Goal: Task Accomplishment & Management: Complete application form

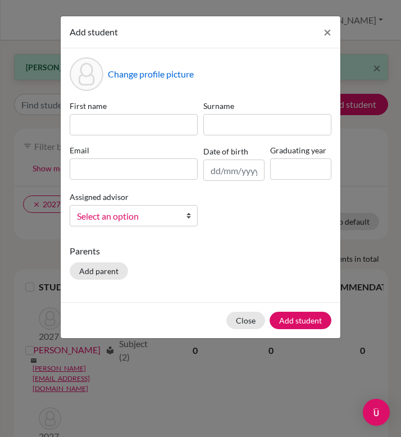
scroll to position [47, 0]
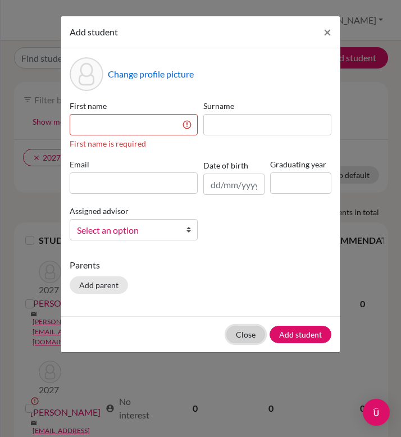
click at [244, 324] on div "Close Add student" at bounding box center [201, 334] width 280 height 36
click at [249, 336] on button "Close" at bounding box center [245, 334] width 39 height 17
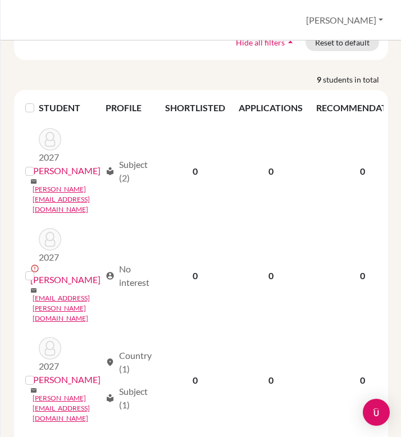
scroll to position [0, 0]
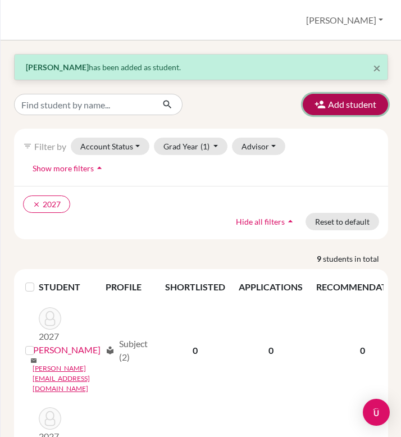
click at [345, 104] on button "Add student" at bounding box center [345, 104] width 85 height 21
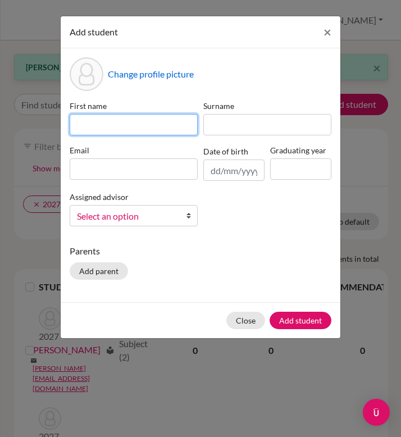
click at [162, 122] on input at bounding box center [134, 124] width 128 height 21
type input "Soomin"
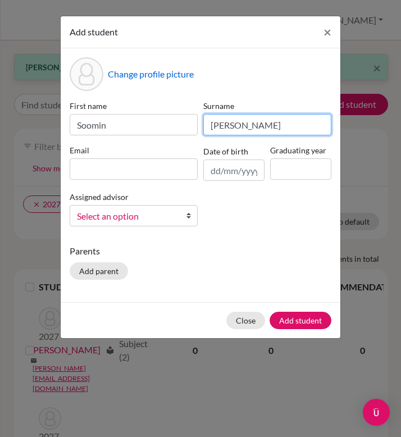
type input "[PERSON_NAME]"
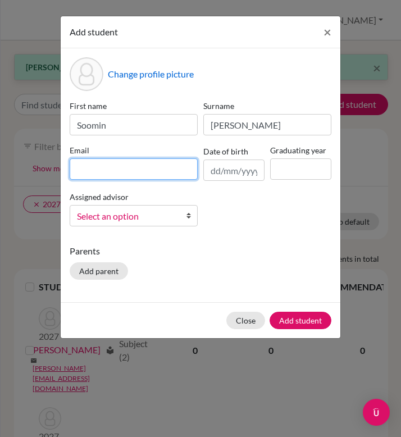
click at [79, 169] on input at bounding box center [134, 168] width 128 height 21
type input "S"
type input "[EMAIL_ADDRESS][DOMAIN_NAME]"
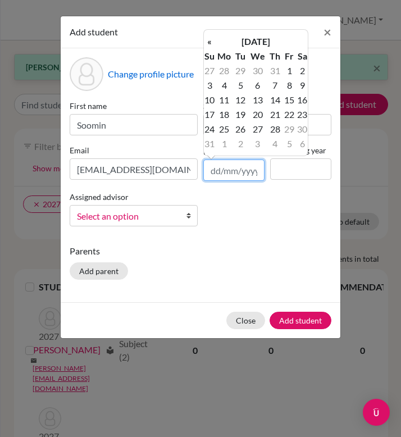
click at [240, 171] on input "text" at bounding box center [233, 170] width 61 height 21
type input "[DATE]"
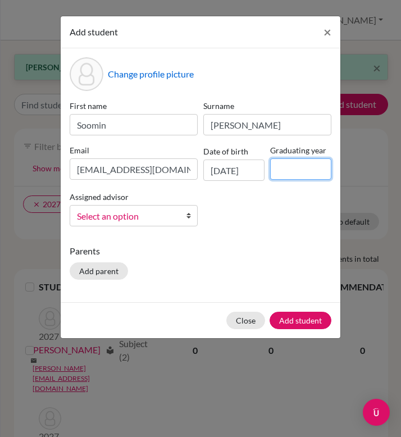
click at [294, 169] on input at bounding box center [300, 168] width 61 height 21
type input "2027"
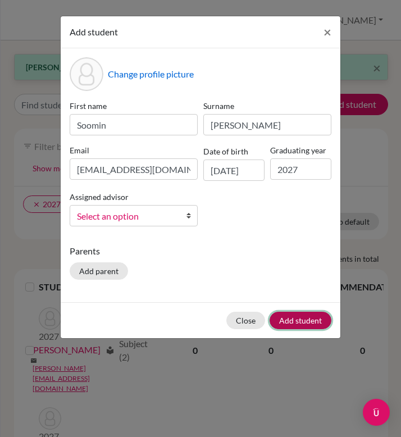
click at [299, 324] on button "Add student" at bounding box center [301, 320] width 62 height 17
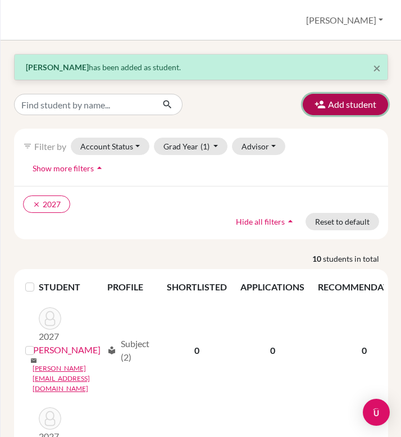
click at [342, 106] on button "Add student" at bounding box center [345, 104] width 85 height 21
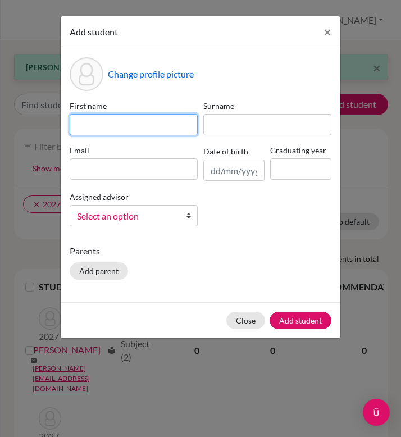
click at [92, 121] on input at bounding box center [134, 124] width 128 height 21
type input "Dawon"
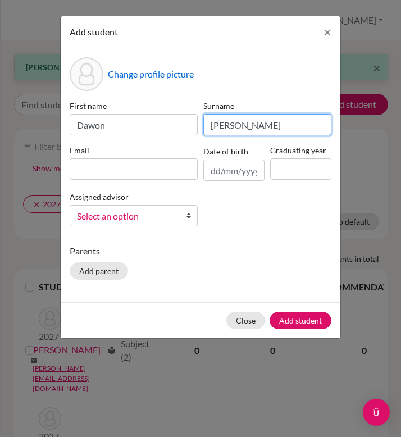
type input "[PERSON_NAME]"
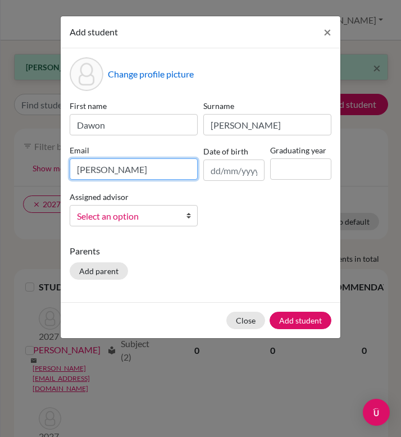
paste input "@[DOMAIN_NAME]"
type input "[PERSON_NAME][EMAIL_ADDRESS][DOMAIN_NAME]"
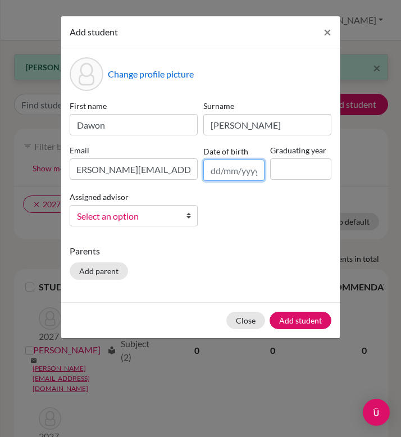
click at [230, 174] on input "text" at bounding box center [233, 170] width 61 height 21
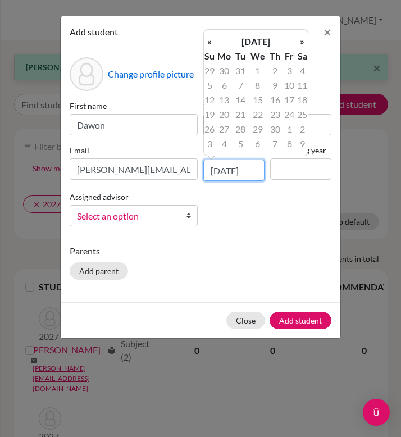
scroll to position [0, 2]
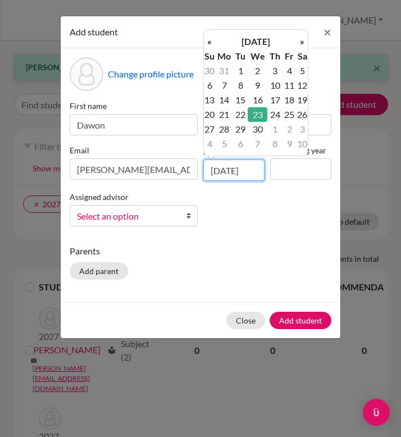
type input "[DATE]"
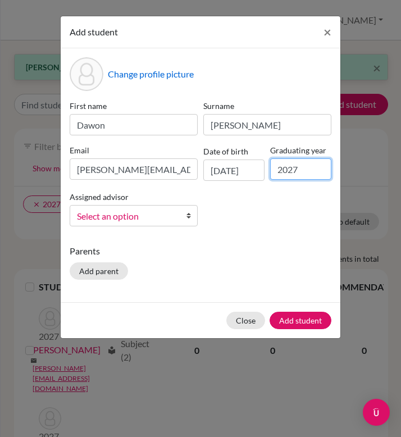
type input "2027"
click at [191, 274] on div "Parents Add parent" at bounding box center [201, 264] width 262 height 40
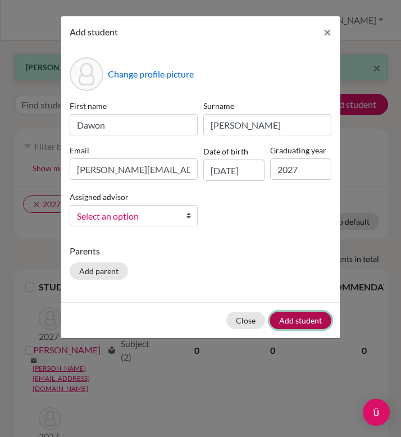
click at [286, 319] on button "Add student" at bounding box center [301, 320] width 62 height 17
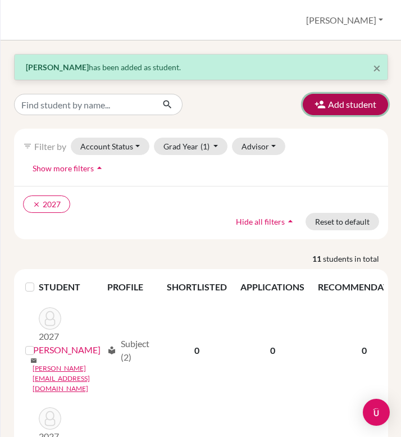
click at [340, 107] on button "Add student" at bounding box center [345, 104] width 85 height 21
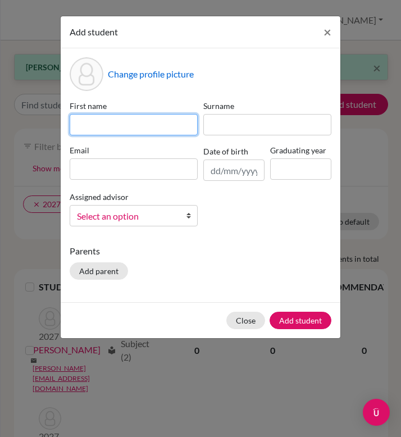
click at [95, 122] on input at bounding box center [134, 124] width 128 height 21
type input "Taehyuk"
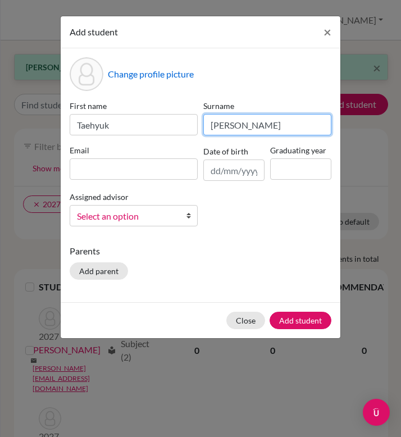
type input "[PERSON_NAME]"
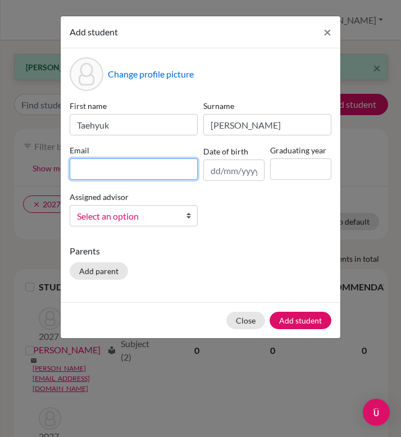
click at [92, 165] on input at bounding box center [134, 168] width 128 height 21
paste input "@[DOMAIN_NAME]"
type input "[EMAIL_ADDRESS][DOMAIN_NAME]"
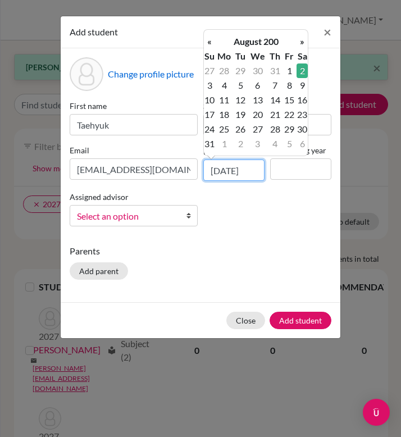
scroll to position [0, 2]
type input "[DATE]"
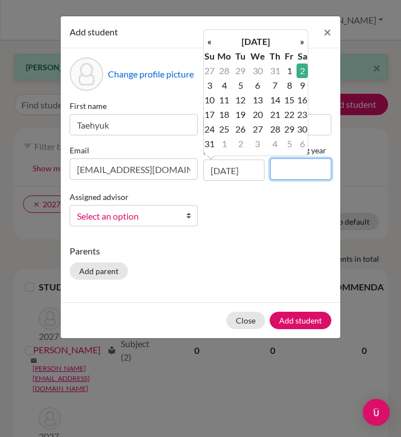
click at [315, 165] on input at bounding box center [300, 168] width 61 height 21
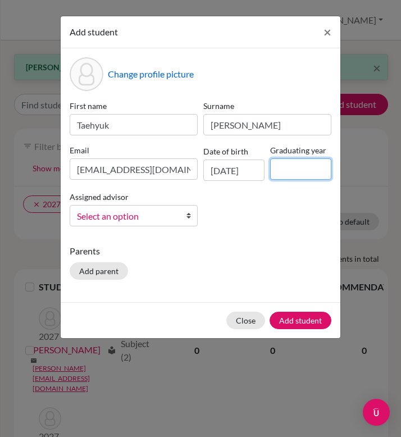
type input "2027"
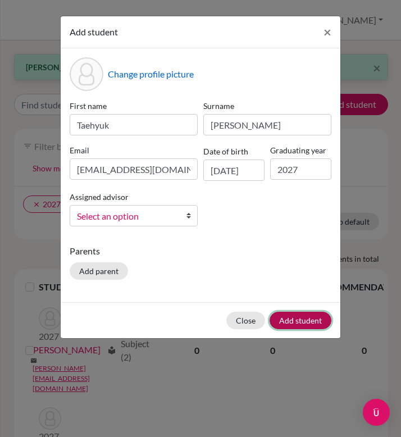
click at [304, 325] on button "Add student" at bounding box center [301, 320] width 62 height 17
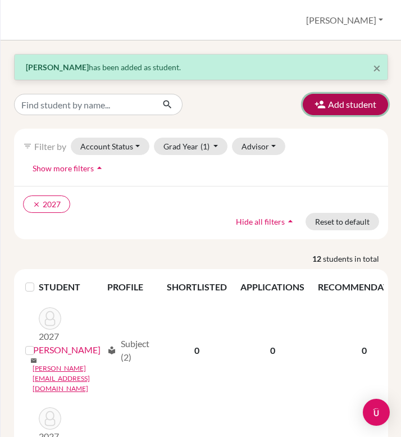
click at [329, 104] on button "Add student" at bounding box center [345, 104] width 85 height 21
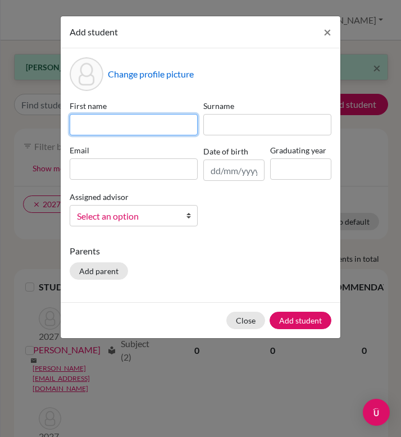
click at [145, 126] on input at bounding box center [134, 124] width 128 height 21
type input "Amieliia"
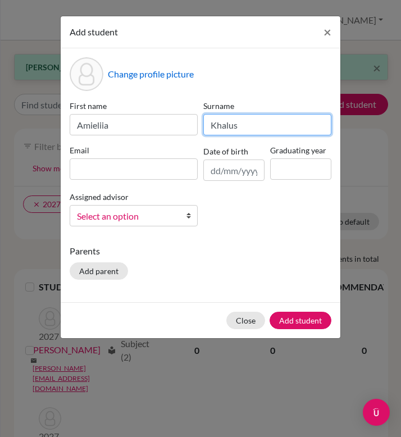
type input "Khalus"
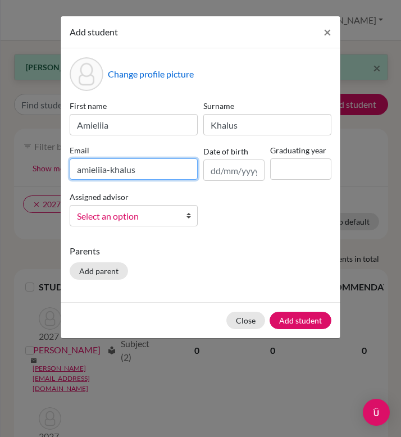
paste input "@[DOMAIN_NAME]"
type input "[EMAIL_ADDRESS][DOMAIN_NAME]"
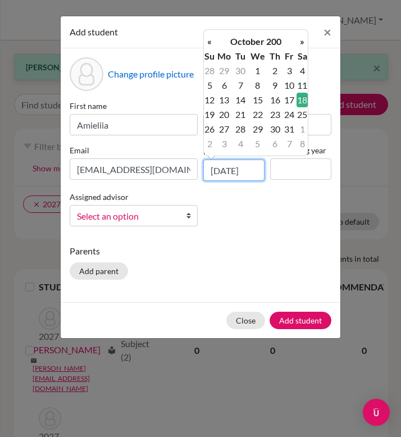
scroll to position [0, 2]
type input "[DATE]"
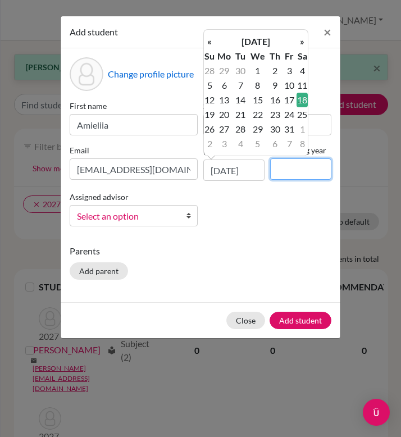
scroll to position [0, 0]
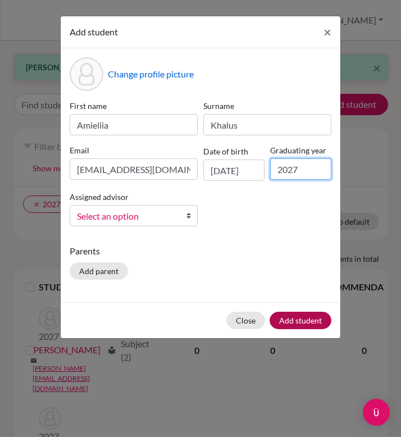
type input "2027"
click at [295, 325] on button "Add student" at bounding box center [301, 320] width 62 height 17
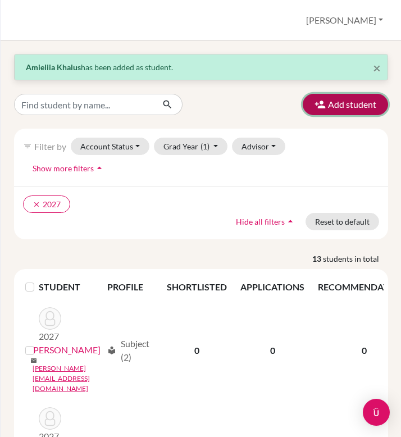
click at [317, 113] on button "Add student" at bounding box center [345, 104] width 85 height 21
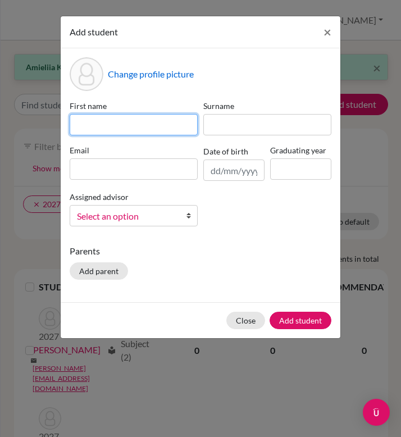
click at [121, 128] on input at bounding box center [134, 124] width 128 height 21
type input "[PERSON_NAME]"
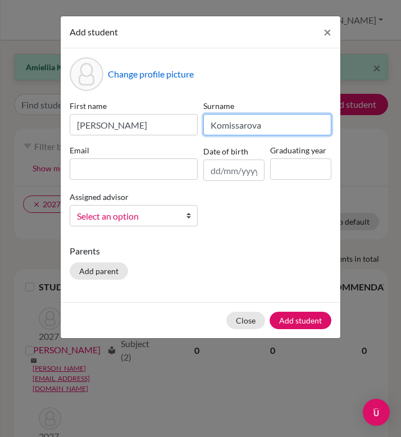
type input "Komissarova"
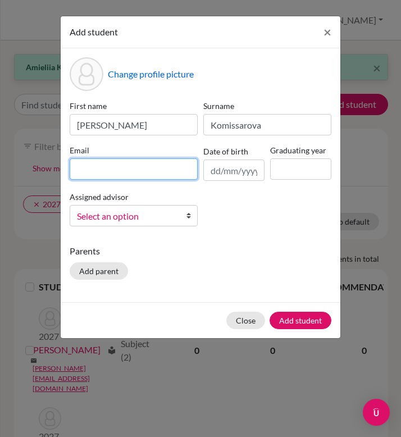
click at [104, 176] on input at bounding box center [134, 168] width 128 height 21
paste input "@[DOMAIN_NAME]"
type input "[PERSON_NAME][EMAIL_ADDRESS][DOMAIN_NAME]"
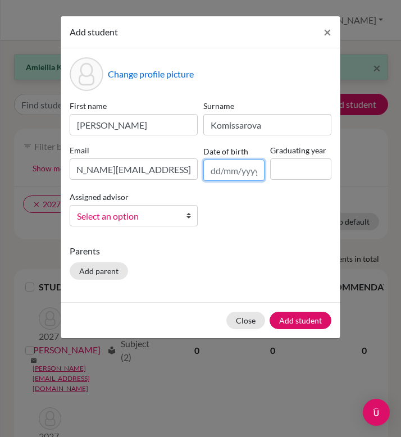
click at [224, 170] on input "text" at bounding box center [233, 170] width 61 height 21
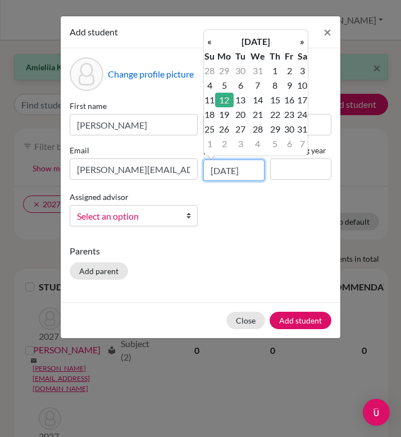
scroll to position [0, 2]
type input "[DATE]"
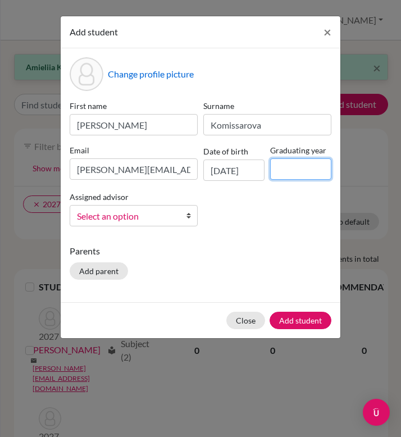
scroll to position [0, 0]
type input "2027"
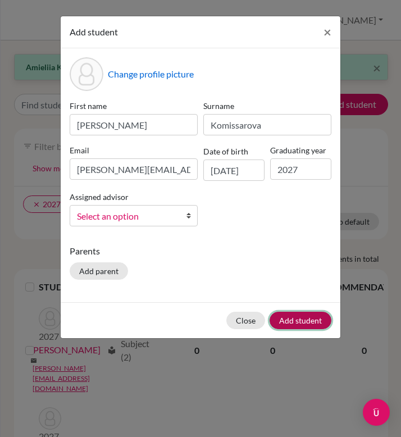
click at [302, 320] on button "Add student" at bounding box center [301, 320] width 62 height 17
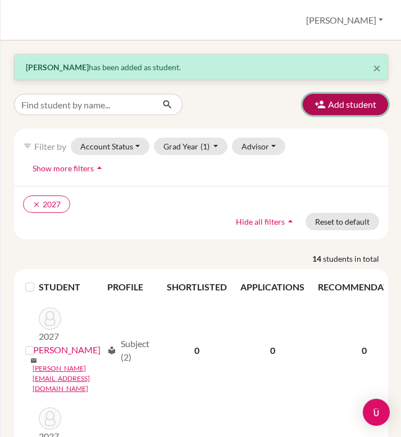
click at [328, 104] on button "Add student" at bounding box center [345, 104] width 85 height 21
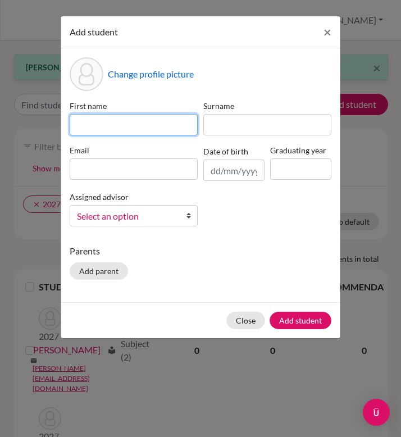
click at [93, 126] on input at bounding box center [134, 124] width 128 height 21
type input "Yeyoung"
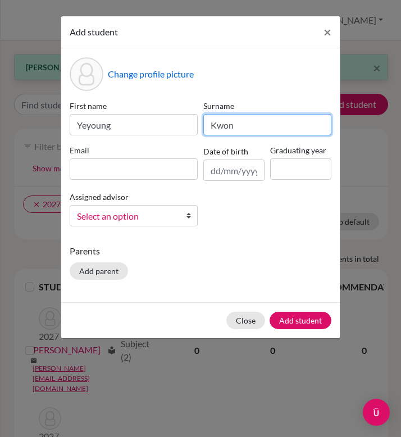
type input "Kwon"
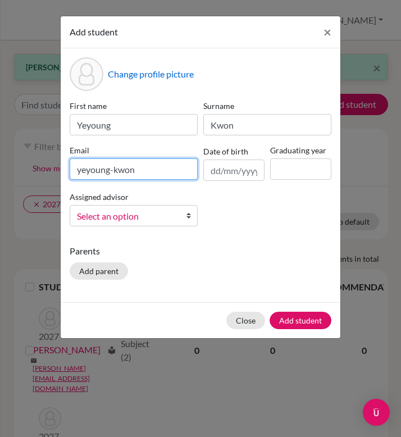
paste input "@[DOMAIN_NAME]"
type input "[EMAIL_ADDRESS][DOMAIN_NAME]"
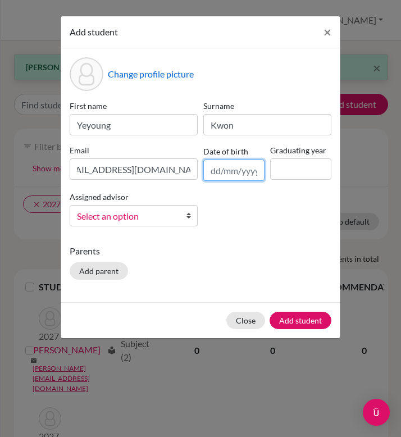
click at [228, 172] on input "text" at bounding box center [233, 170] width 61 height 21
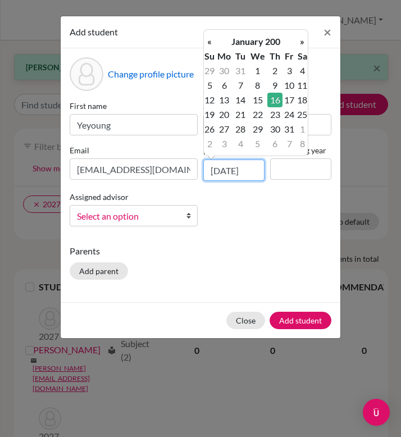
scroll to position [0, 2]
type input "[DATE]"
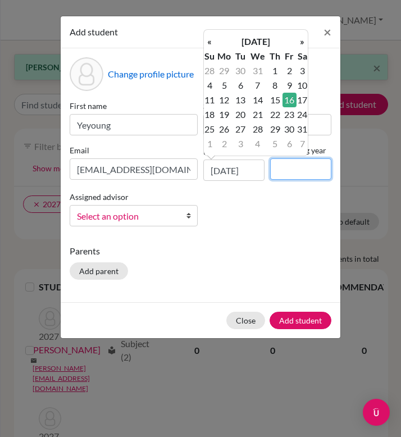
scroll to position [0, 0]
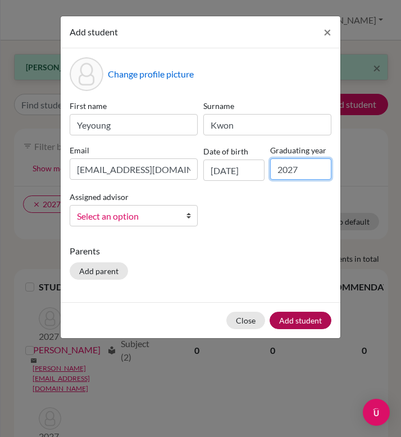
type input "2027"
click at [298, 322] on button "Add student" at bounding box center [301, 320] width 62 height 17
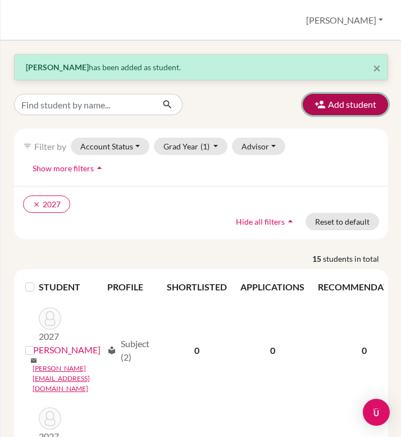
click at [338, 103] on button "Add student" at bounding box center [345, 104] width 85 height 21
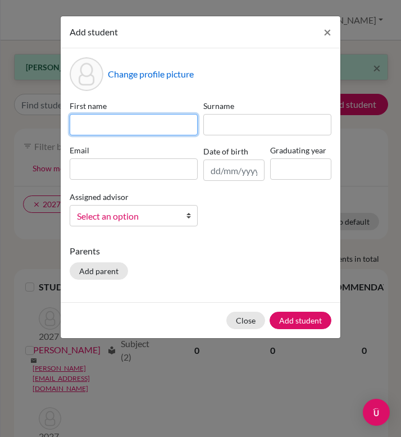
click at [131, 125] on input at bounding box center [134, 124] width 128 height 21
type input "M"
type input "Dariia"
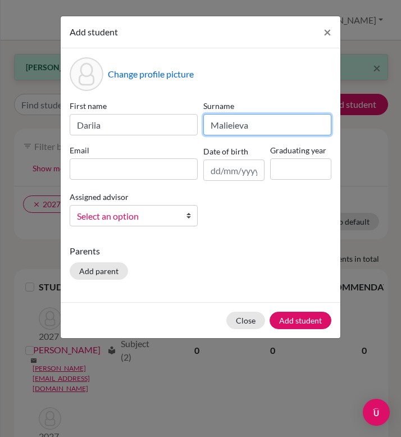
type input "Malieieva"
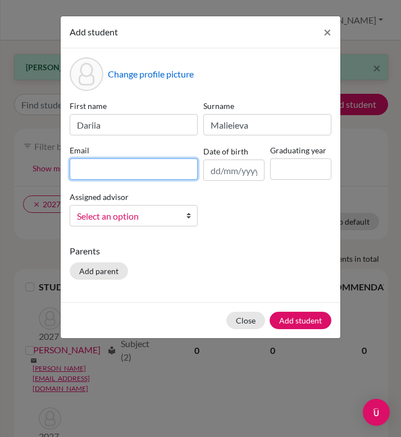
click at [137, 160] on input at bounding box center [134, 168] width 128 height 21
paste input "@[DOMAIN_NAME]"
type input "[EMAIL_ADDRESS][DOMAIN_NAME]"
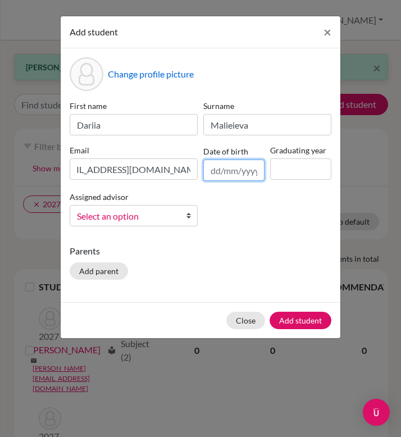
click at [225, 169] on input "text" at bounding box center [233, 170] width 61 height 21
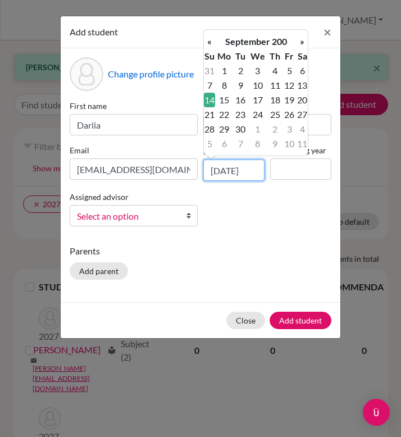
scroll to position [0, 2]
type input "[DATE]"
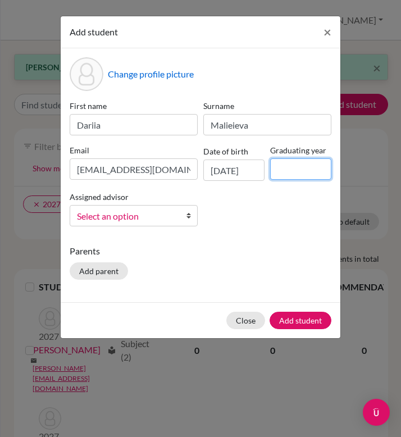
scroll to position [0, 0]
type input "2027"
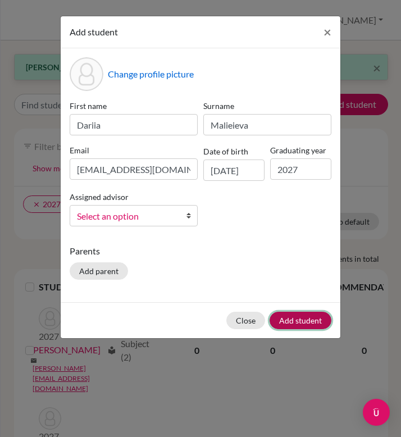
click at [298, 316] on button "Add student" at bounding box center [301, 320] width 62 height 17
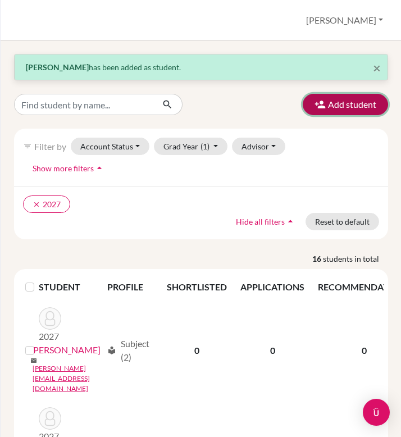
click at [363, 108] on button "Add student" at bounding box center [345, 104] width 85 height 21
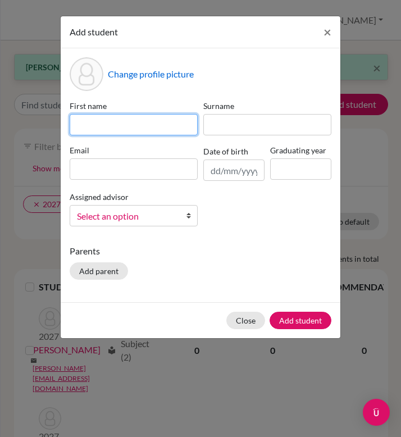
click at [142, 121] on input at bounding box center [134, 124] width 128 height 21
type input "[PERSON_NAME]"
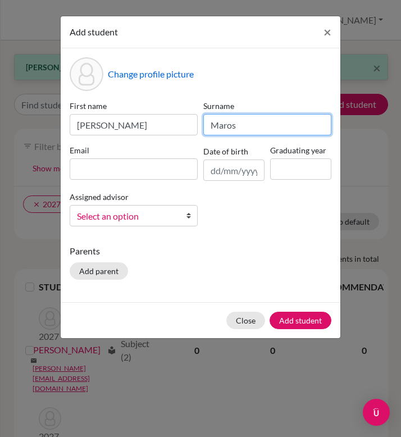
type input "Maros"
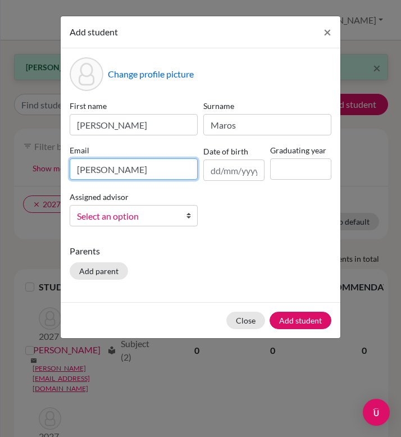
paste input "@[DOMAIN_NAME]"
type input "[PERSON_NAME][EMAIL_ADDRESS][DOMAIN_NAME]"
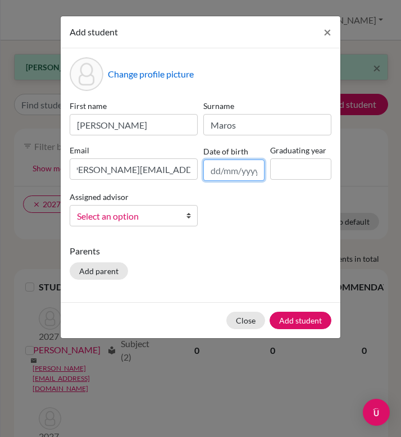
click at [227, 178] on input "text" at bounding box center [233, 170] width 61 height 21
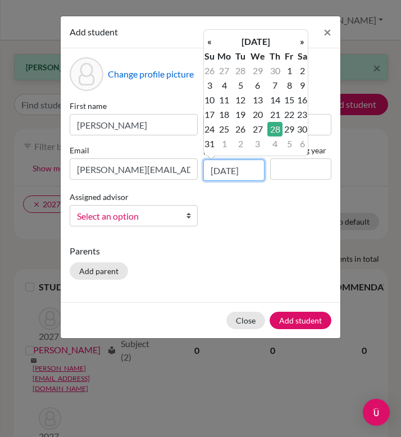
scroll to position [0, 2]
type input "[DATE]"
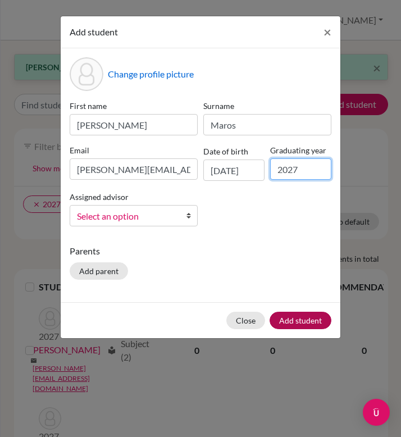
type input "2027"
click at [298, 317] on button "Add student" at bounding box center [301, 320] width 62 height 17
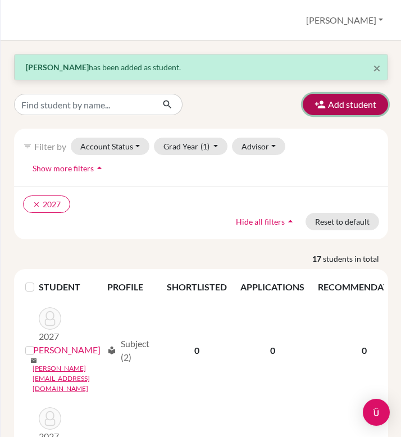
click at [319, 108] on icon "button" at bounding box center [320, 104] width 11 height 11
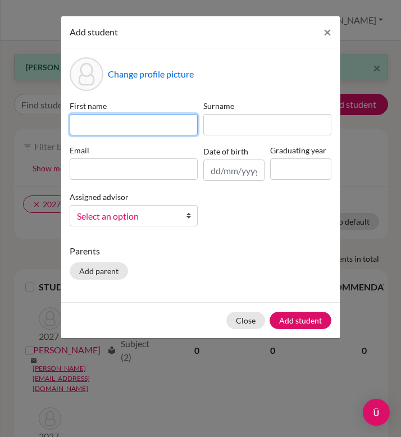
click at [122, 131] on input at bounding box center [134, 124] width 128 height 21
paste input "@[DOMAIN_NAME]"
type input "[PERSON_NAME][EMAIL_ADDRESS][DOMAIN_NAME]"
click at [131, 125] on input "[PERSON_NAME][EMAIL_ADDRESS][DOMAIN_NAME]" at bounding box center [134, 124] width 128 height 21
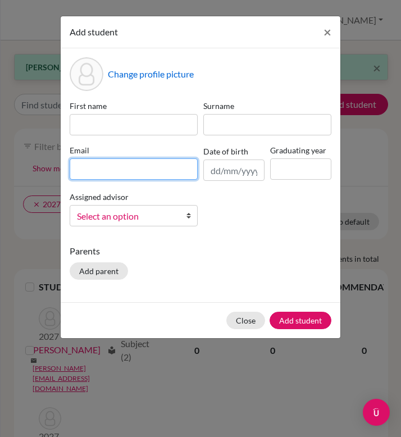
click at [125, 166] on div "Email" at bounding box center [134, 162] width 134 height 37
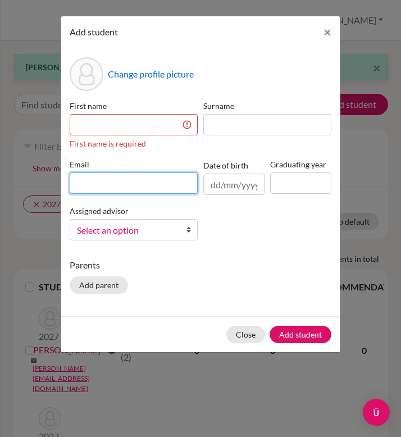
paste input "[PERSON_NAME][EMAIL_ADDRESS][DOMAIN_NAME]"
type input "[PERSON_NAME][EMAIL_ADDRESS][DOMAIN_NAME]"
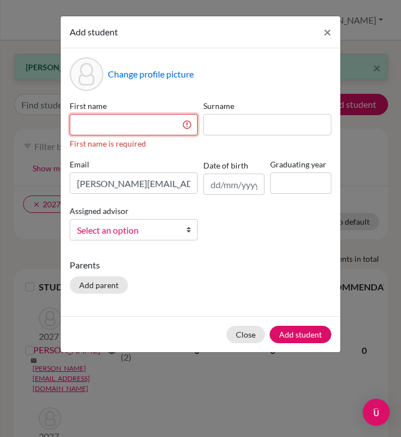
click at [110, 124] on input at bounding box center [134, 124] width 128 height 21
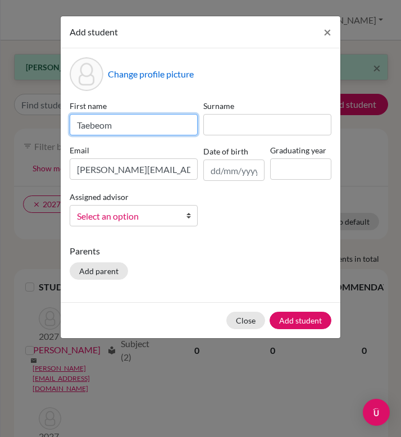
type input "Taebeom"
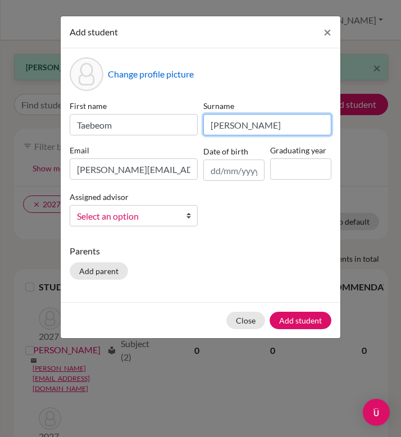
type input "[PERSON_NAME]"
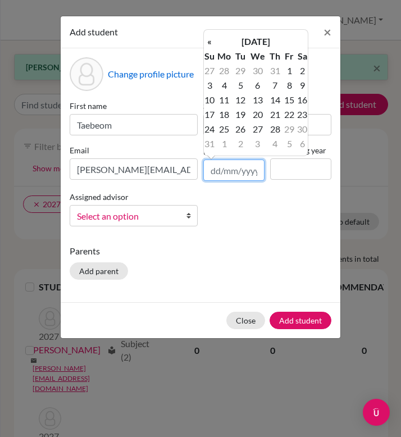
click at [243, 171] on input "text" at bounding box center [233, 170] width 61 height 21
type input "[DATE]"
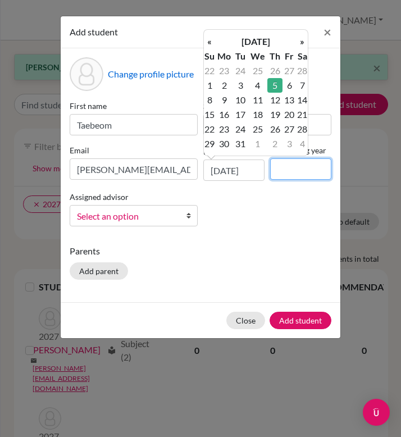
click at [310, 160] on input at bounding box center [300, 168] width 61 height 21
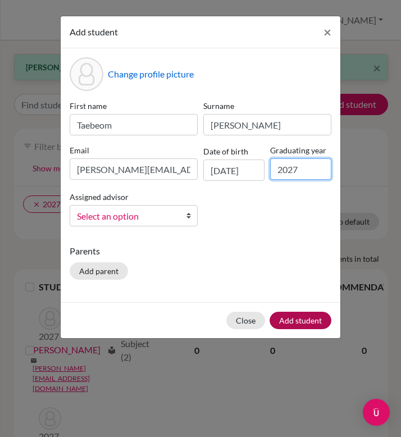
type input "2027"
click at [297, 318] on button "Add student" at bounding box center [301, 320] width 62 height 17
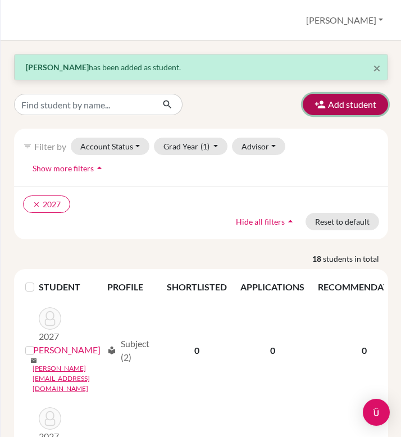
click at [352, 100] on button "Add student" at bounding box center [345, 104] width 85 height 21
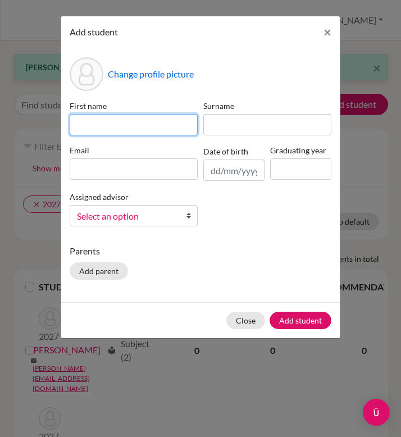
click at [146, 117] on input at bounding box center [134, 124] width 128 height 21
type input "Tymur"
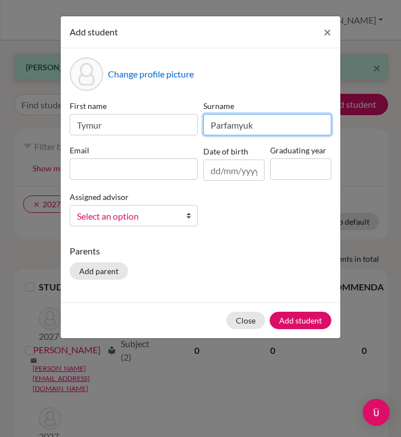
type input "Parfamyuk"
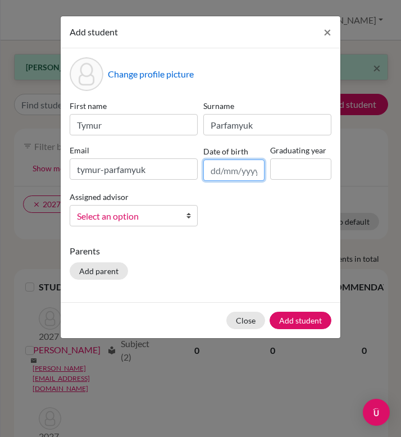
click at [242, 168] on input "text" at bounding box center [233, 170] width 61 height 21
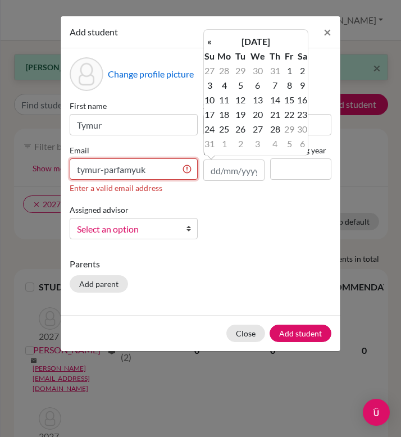
click at [150, 167] on input "tymur-parfamyuk" at bounding box center [134, 168] width 128 height 21
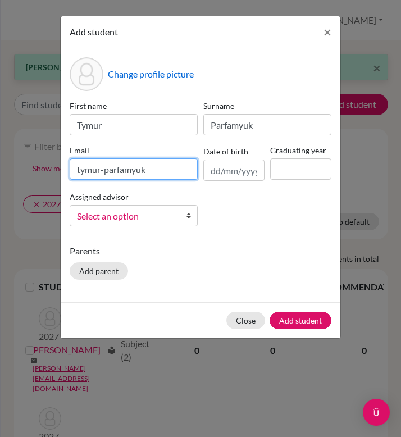
paste input "@[DOMAIN_NAME]"
type input "[EMAIL_ADDRESS][DOMAIN_NAME]"
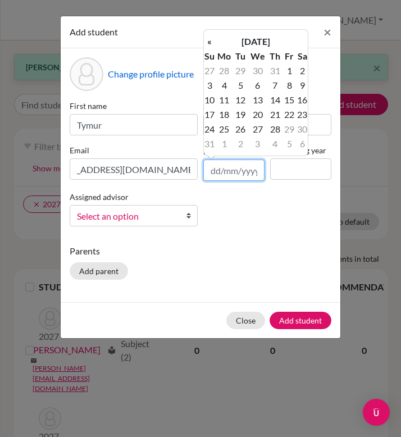
scroll to position [0, 0]
click at [247, 172] on input "text" at bounding box center [233, 170] width 61 height 21
type input "2"
type input "1"
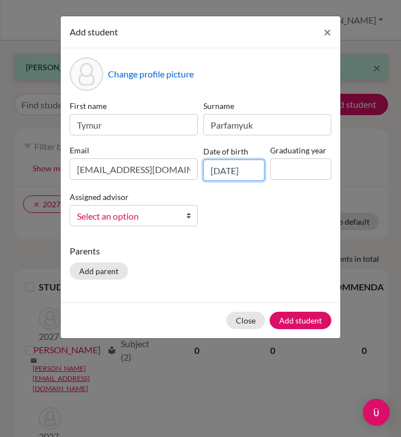
click at [248, 171] on input "[DATE]" at bounding box center [233, 170] width 61 height 21
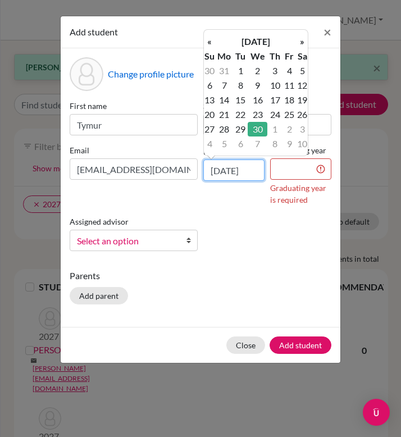
click at [244, 171] on input "[DATE]" at bounding box center [233, 170] width 61 height 21
type input "[DATE]"
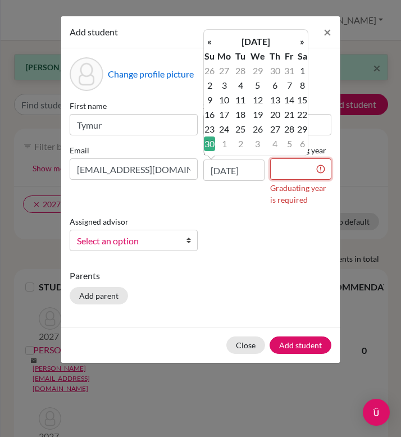
click at [281, 170] on input at bounding box center [300, 168] width 61 height 21
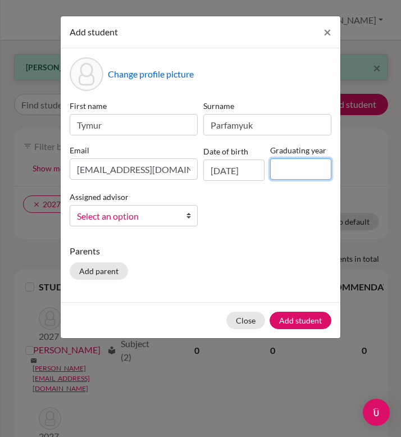
type input "2027"
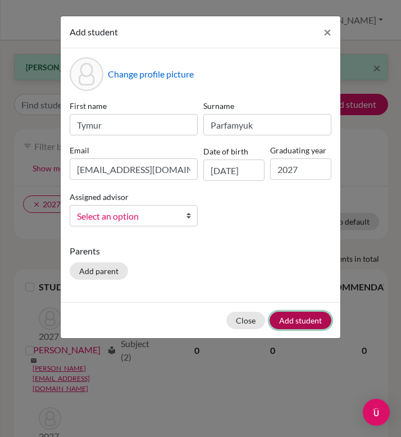
click at [316, 314] on button "Add student" at bounding box center [301, 320] width 62 height 17
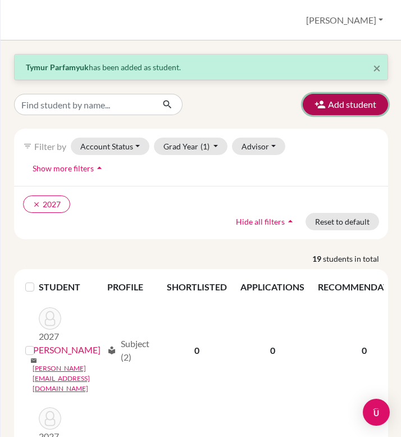
click at [330, 107] on button "Add student" at bounding box center [345, 104] width 85 height 21
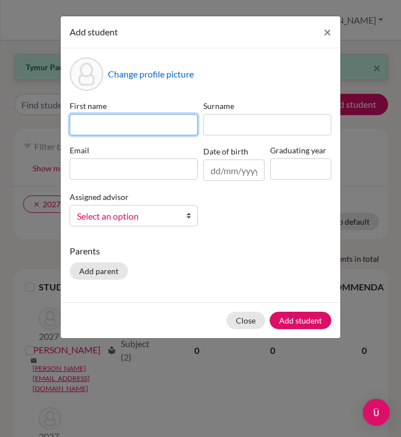
click at [129, 128] on input at bounding box center [134, 124] width 128 height 21
type input "[PERSON_NAME]"
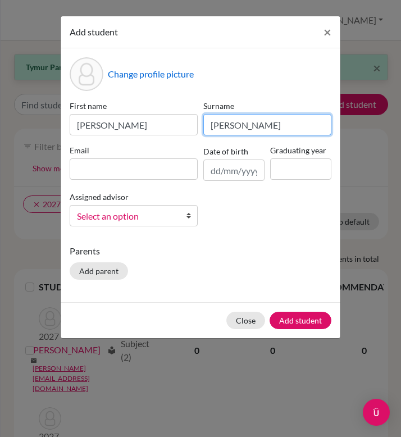
type input "[PERSON_NAME]"
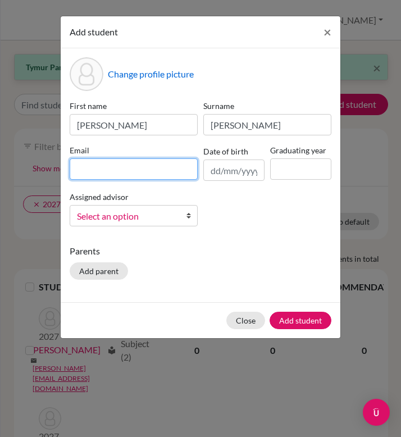
click at [129, 164] on input at bounding box center [134, 168] width 128 height 21
paste input "@[DOMAIN_NAME]"
type input "[PERSON_NAME][EMAIL_ADDRESS][DOMAIN_NAME]"
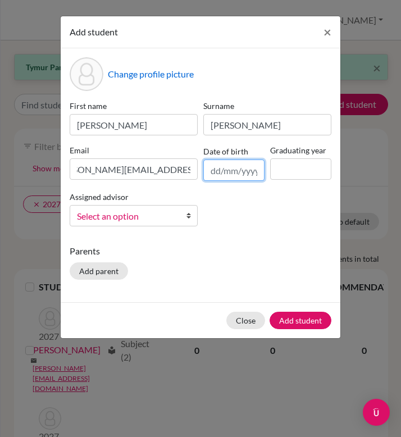
click at [239, 171] on input "text" at bounding box center [233, 170] width 61 height 21
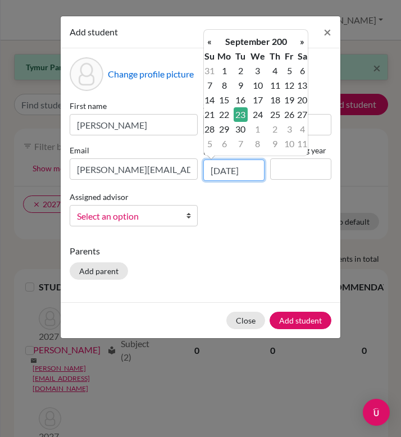
scroll to position [0, 2]
type input "[DATE]"
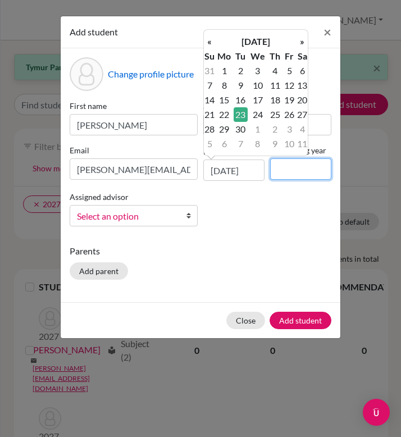
click at [286, 174] on input at bounding box center [300, 168] width 61 height 21
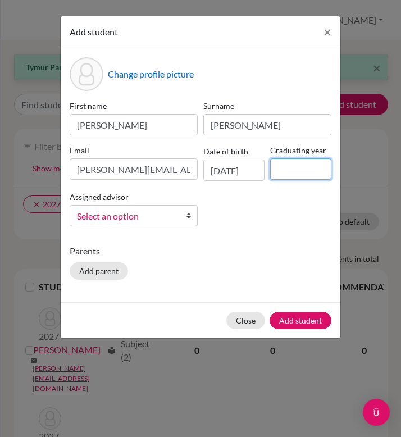
type input "2027"
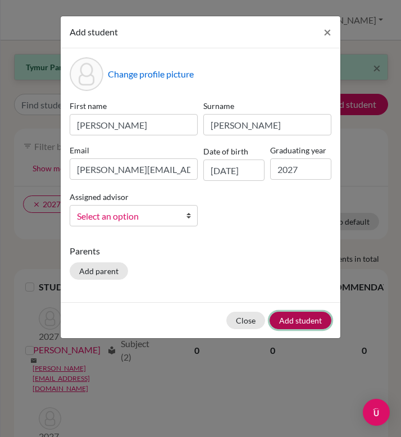
click at [293, 321] on button "Add student" at bounding box center [301, 320] width 62 height 17
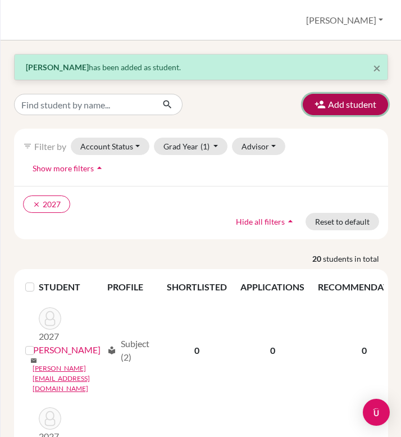
click at [320, 111] on button "Add student" at bounding box center [345, 104] width 85 height 21
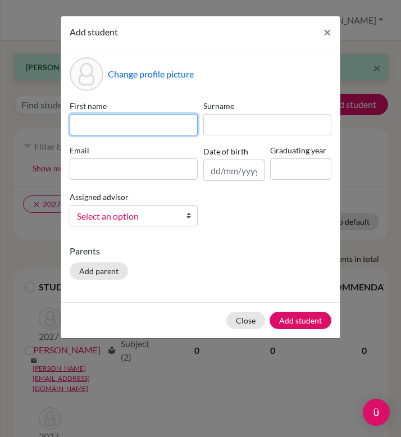
click at [139, 130] on input at bounding box center [134, 124] width 128 height 21
type input "[PERSON_NAME]"
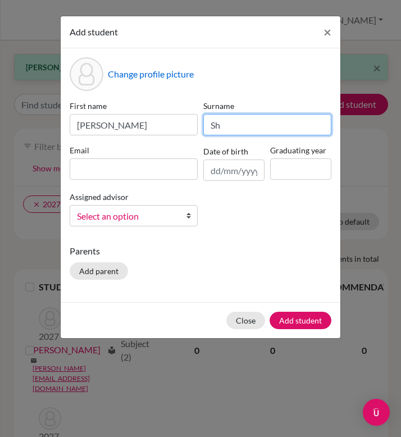
type input "[PERSON_NAME]"
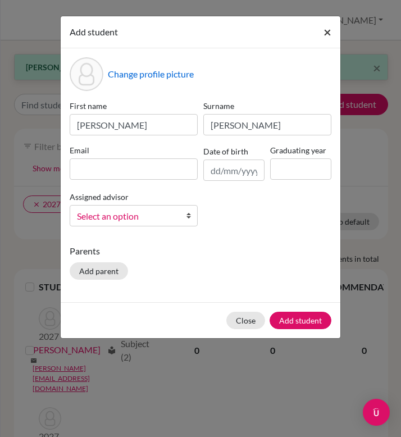
click at [326, 30] on span "×" at bounding box center [328, 32] width 8 height 16
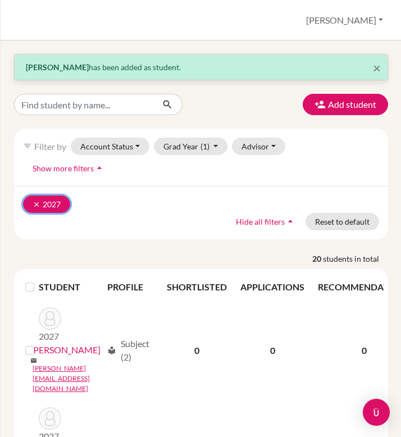
click at [38, 201] on icon "clear" at bounding box center [37, 205] width 8 height 8
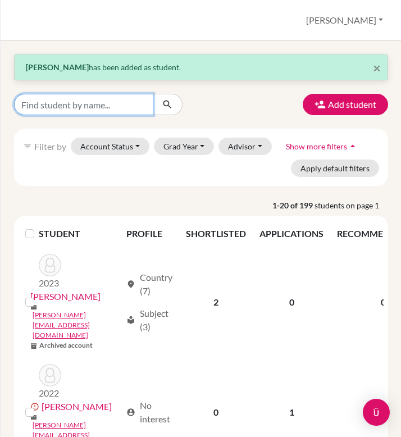
click at [105, 96] on input "Find student by name..." at bounding box center [83, 104] width 139 height 21
type input "[PERSON_NAME]"
click at [167, 107] on icon "submit" at bounding box center [167, 104] width 11 height 11
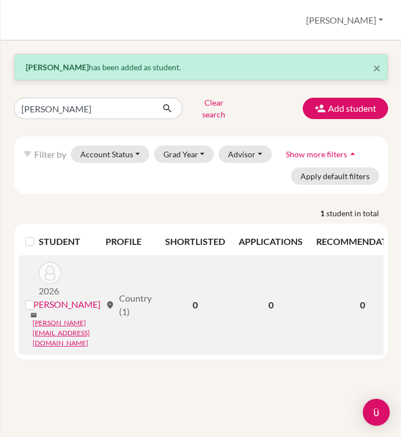
click at [145, 292] on div "location_on Country (1)" at bounding box center [129, 305] width 46 height 27
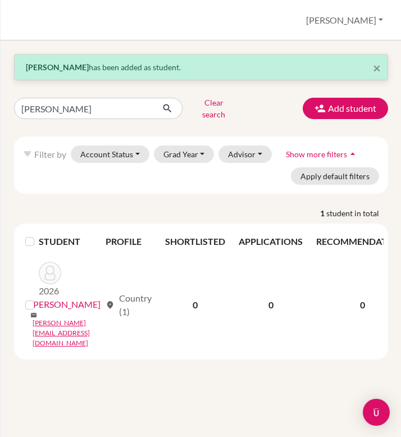
click at [349, 119] on div "× [PERSON_NAME] has been added as student. [PERSON_NAME] Clear search Add stude…" at bounding box center [201, 207] width 374 height 306
click at [348, 111] on button "Add student" at bounding box center [345, 108] width 85 height 21
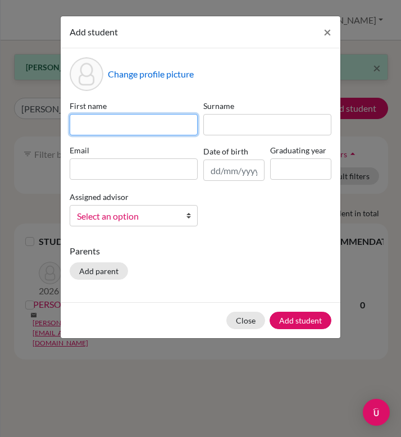
click at [126, 125] on input at bounding box center [134, 124] width 128 height 21
type input "S"
type input "Artem"
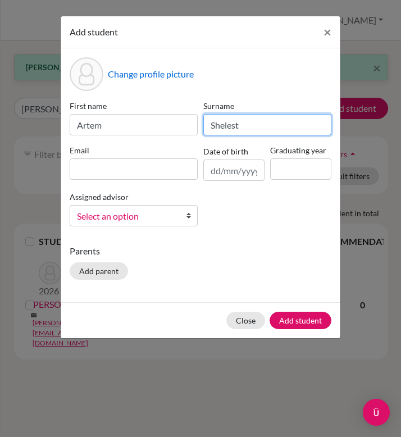
type input "Shelest"
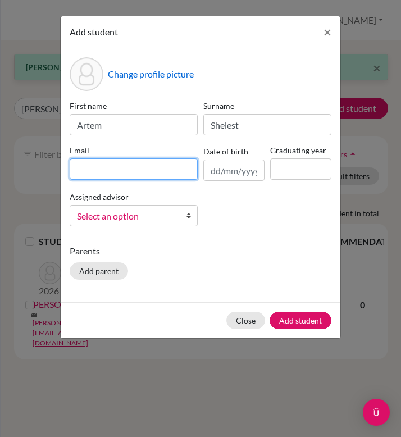
click at [111, 171] on input at bounding box center [134, 168] width 128 height 21
paste input "@[DOMAIN_NAME]"
type input "[EMAIL_ADDRESS][DOMAIN_NAME]"
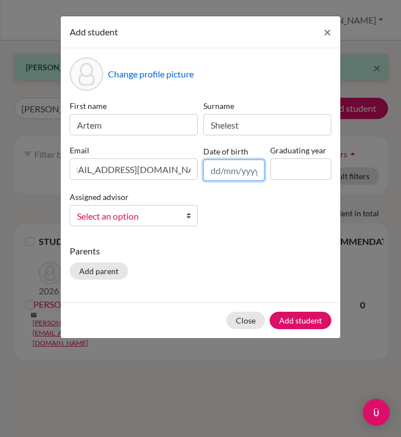
click at [236, 171] on input "text" at bounding box center [233, 170] width 61 height 21
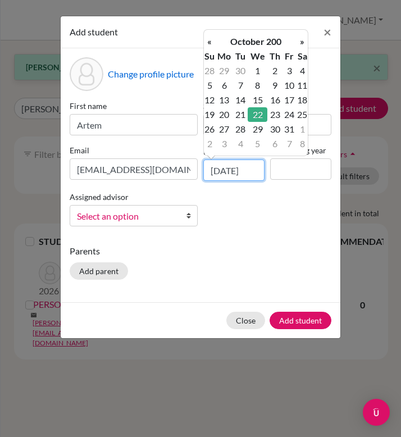
scroll to position [0, 2]
type input "[DATE]"
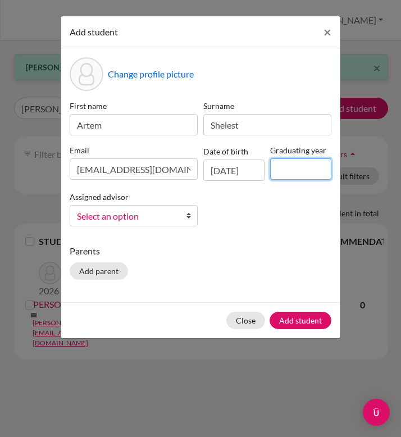
scroll to position [0, 0]
click at [307, 165] on input at bounding box center [300, 168] width 61 height 21
type input "2027"
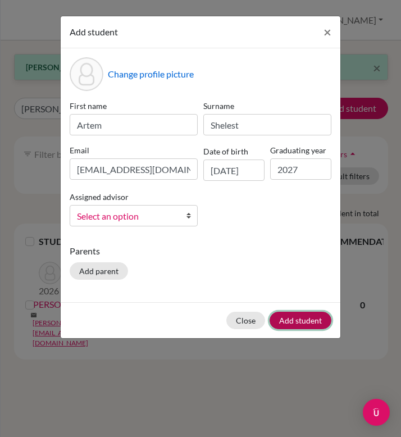
click at [310, 325] on button "Add student" at bounding box center [301, 320] width 62 height 17
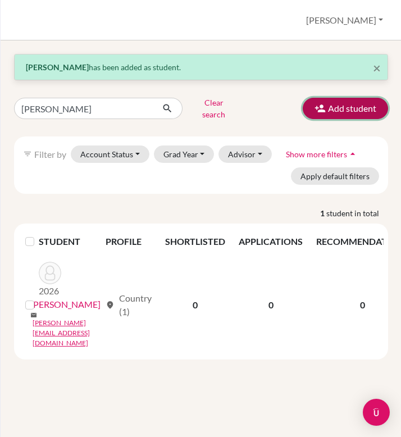
click at [361, 111] on button "Add student" at bounding box center [345, 108] width 85 height 21
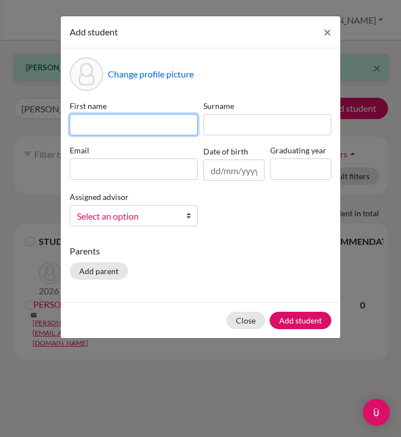
click at [123, 130] on input at bounding box center [134, 124] width 128 height 21
type input "Maksym"
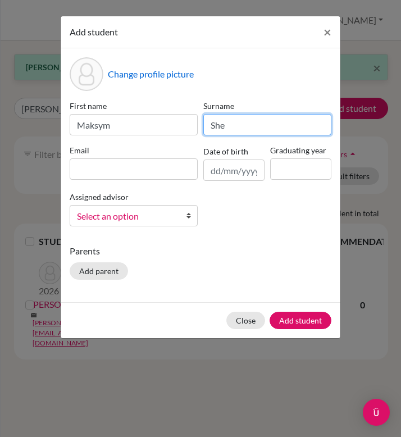
type input "Shelest"
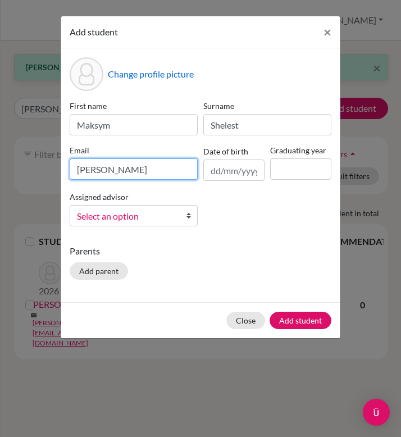
paste input "@[DOMAIN_NAME]"
type input "[PERSON_NAME][EMAIL_ADDRESS][DOMAIN_NAME]"
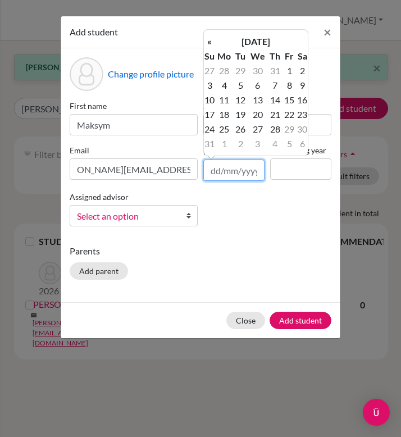
click at [231, 174] on input "text" at bounding box center [233, 170] width 61 height 21
type input "[DATE]"
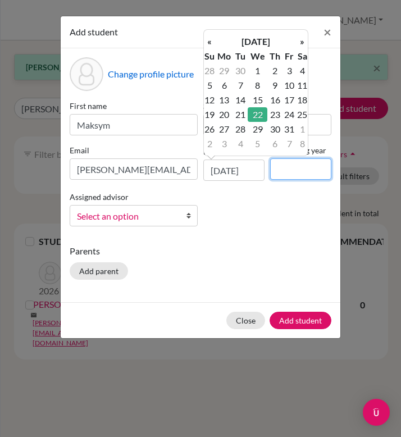
click at [298, 172] on input at bounding box center [300, 168] width 61 height 21
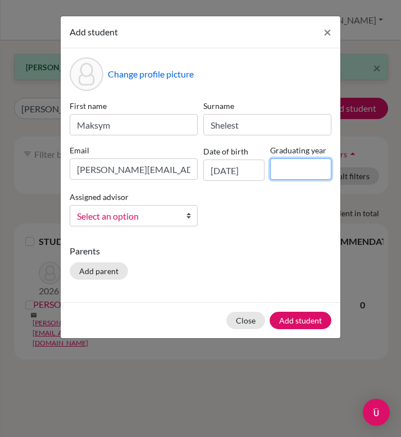
type input "2027"
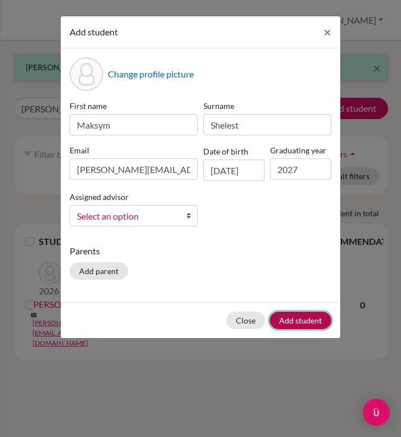
click at [290, 324] on button "Add student" at bounding box center [301, 320] width 62 height 17
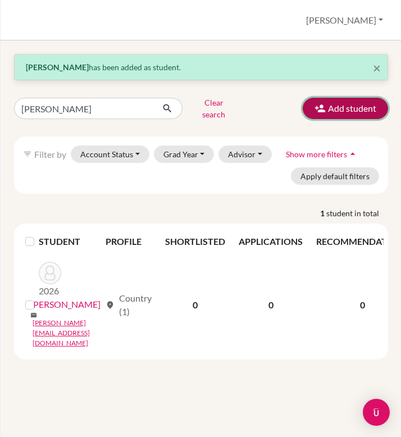
click at [334, 102] on button "Add student" at bounding box center [345, 108] width 85 height 21
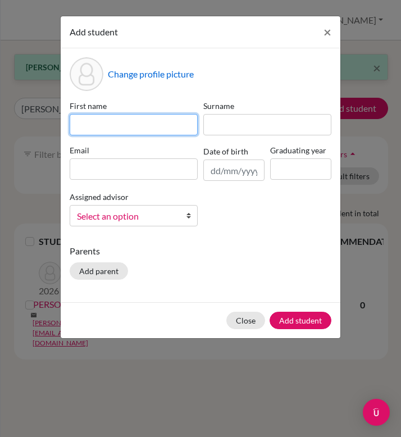
click at [103, 132] on input at bounding box center [134, 124] width 128 height 21
type input "Yehor"
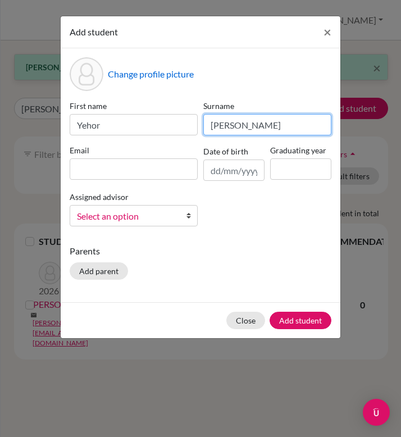
type input "[PERSON_NAME]"
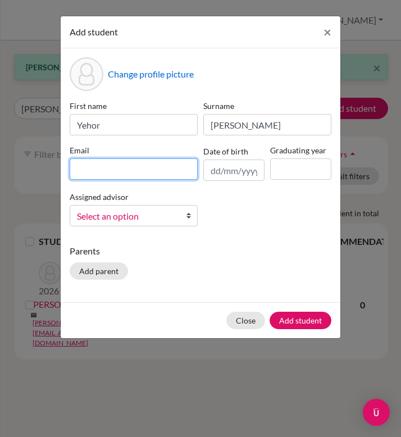
click at [113, 161] on input at bounding box center [134, 168] width 128 height 21
paste input "@[DOMAIN_NAME]"
type input "[EMAIL_ADDRESS][DOMAIN_NAME]"
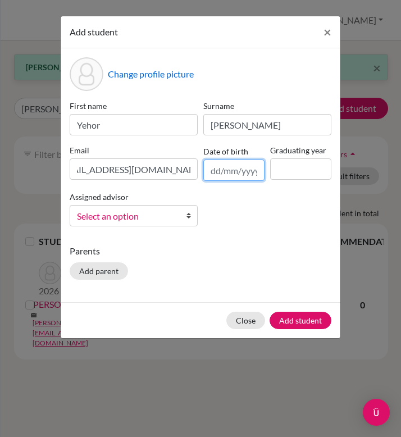
scroll to position [0, 0]
click at [243, 180] on input "text" at bounding box center [233, 170] width 61 height 21
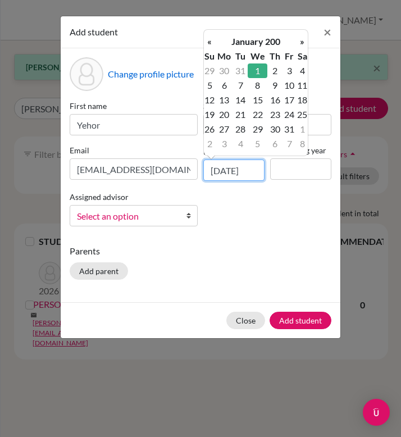
scroll to position [0, 2]
type input "[DATE]"
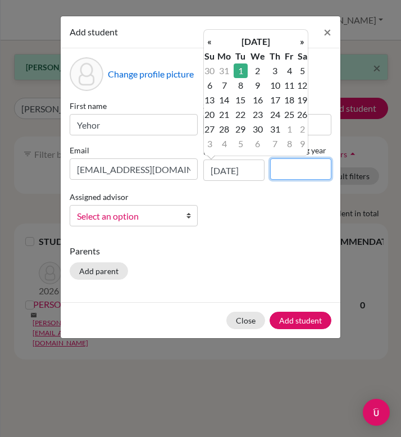
click at [304, 167] on input at bounding box center [300, 168] width 61 height 21
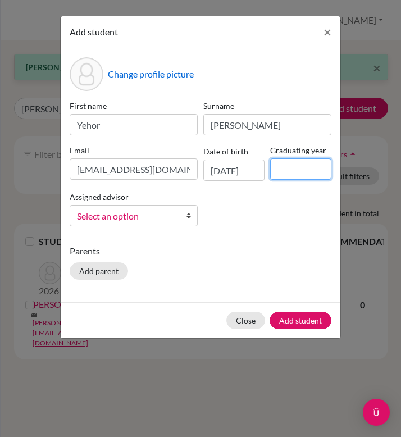
type input "2027"
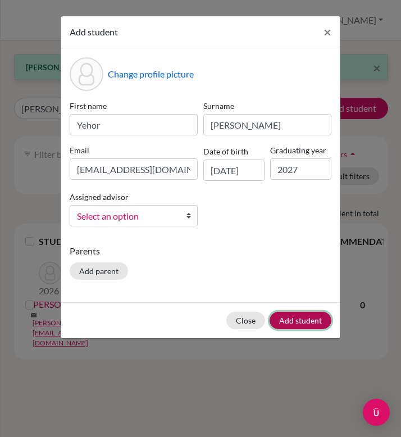
click at [297, 327] on button "Add student" at bounding box center [301, 320] width 62 height 17
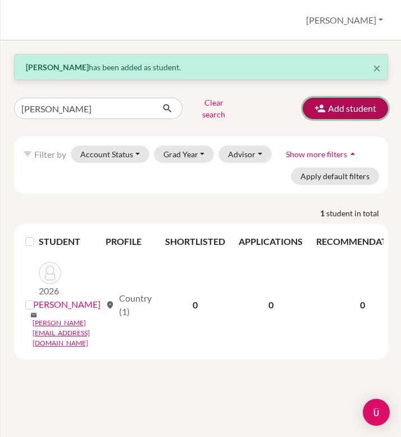
click at [363, 107] on button "Add student" at bounding box center [345, 108] width 85 height 21
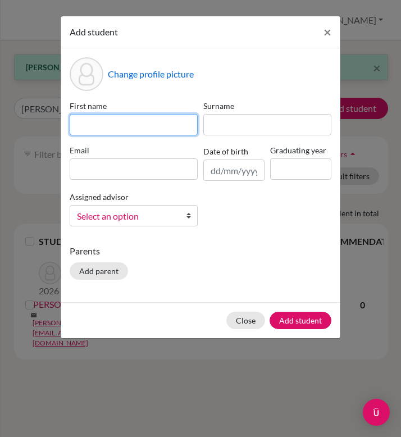
click at [151, 123] on input at bounding box center [134, 124] width 128 height 21
type input "[PERSON_NAME]"
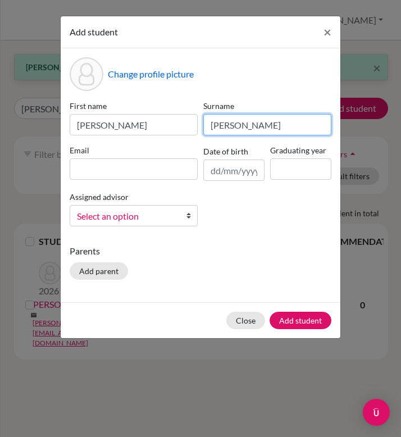
type input "[PERSON_NAME]"
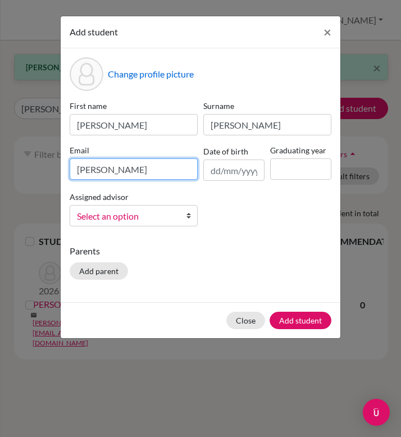
paste input "@[DOMAIN_NAME]"
type input "[PERSON_NAME][EMAIL_ADDRESS][DOMAIN_NAME]"
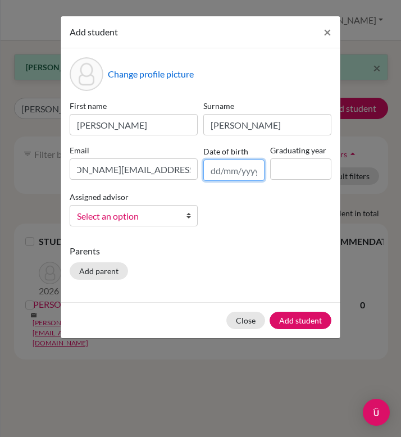
scroll to position [0, 0]
click at [233, 166] on input "text" at bounding box center [233, 170] width 61 height 21
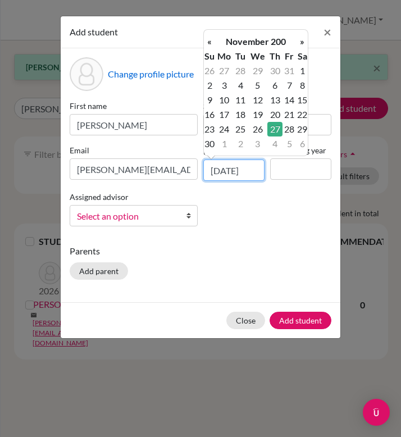
scroll to position [0, 2]
type input "[DATE]"
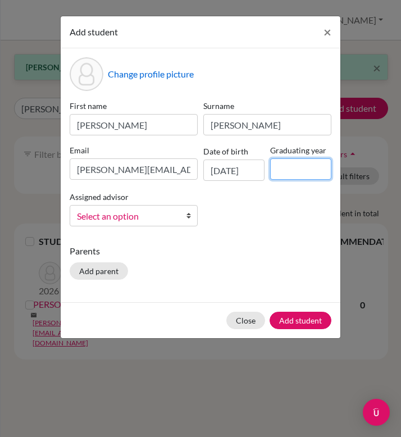
click at [301, 171] on input at bounding box center [300, 168] width 61 height 21
type input "2027"
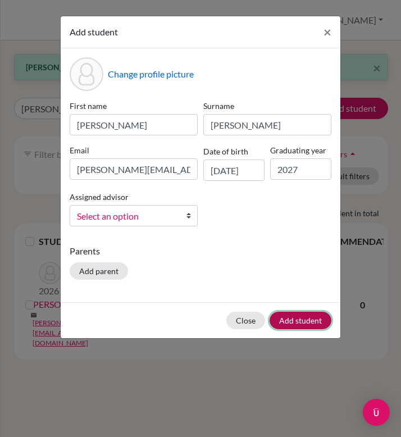
click at [296, 321] on button "Add student" at bounding box center [301, 320] width 62 height 17
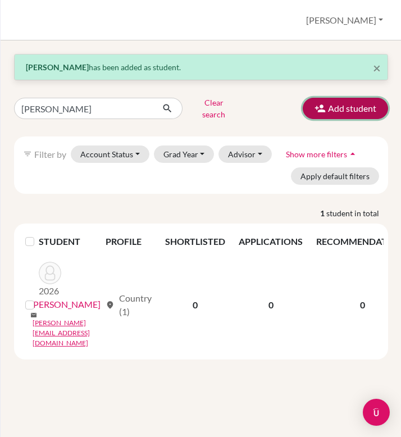
click at [326, 106] on button "Add student" at bounding box center [345, 108] width 85 height 21
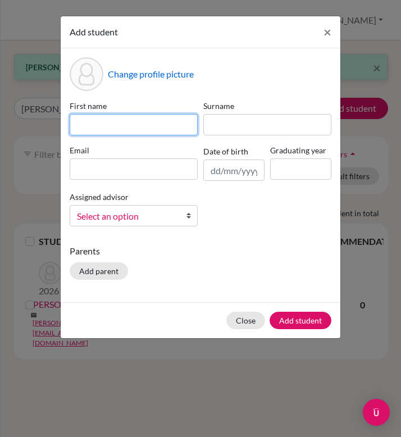
click at [160, 121] on input at bounding box center [134, 124] width 128 height 21
type input "Aliaksandr"
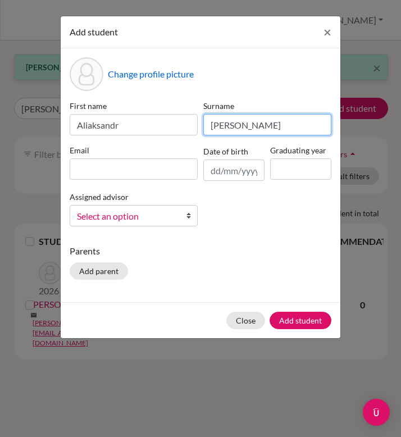
type input "[PERSON_NAME]"
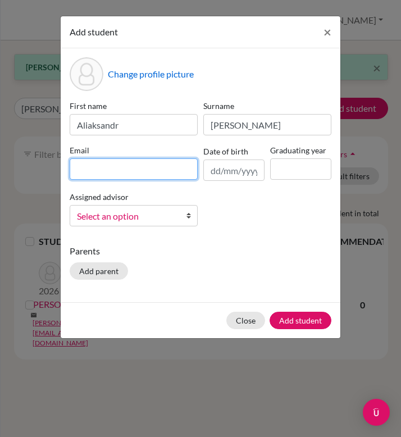
click at [154, 165] on input at bounding box center [134, 168] width 128 height 21
paste input "@[DOMAIN_NAME]"
type input "[PERSON_NAME][EMAIL_ADDRESS][DOMAIN_NAME]"
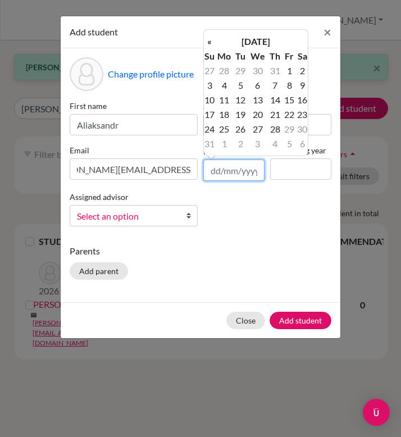
click at [240, 163] on input "text" at bounding box center [233, 170] width 61 height 21
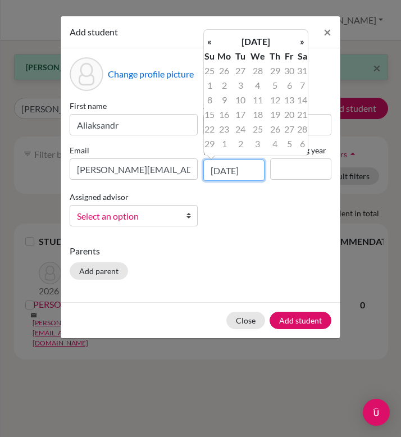
scroll to position [0, 2]
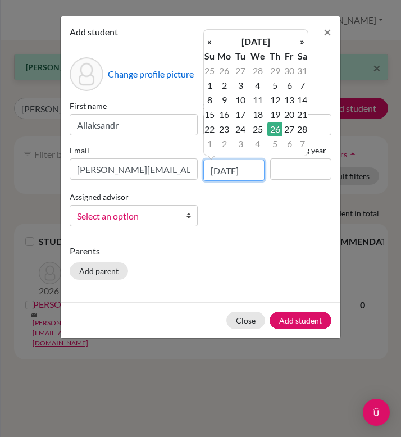
type input "[DATE]"
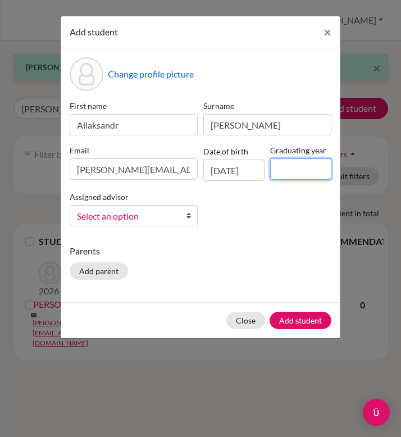
scroll to position [0, 0]
click at [288, 177] on input at bounding box center [300, 168] width 61 height 21
type input "2027"
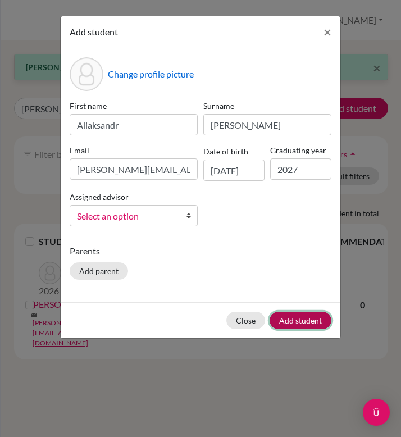
click at [308, 319] on button "Add student" at bounding box center [301, 320] width 62 height 17
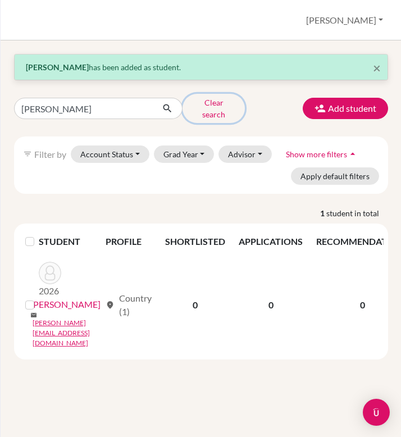
click at [202, 109] on button "Clear search" at bounding box center [214, 108] width 62 height 29
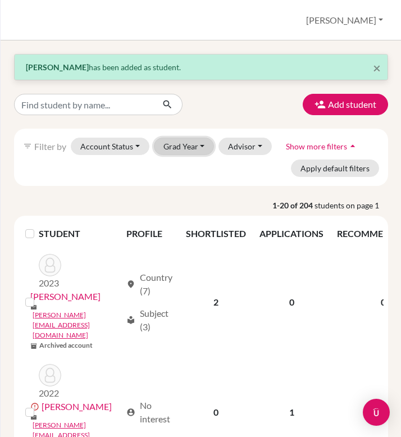
click at [190, 145] on button "Grad Year" at bounding box center [184, 146] width 61 height 17
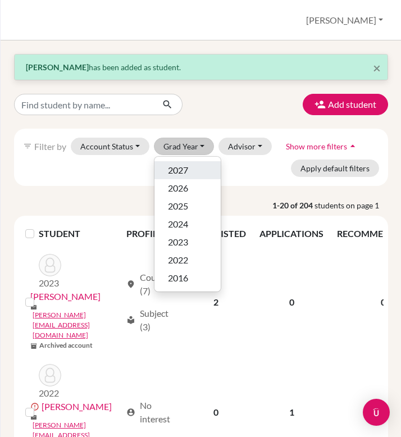
click at [176, 170] on span "2027" at bounding box center [178, 169] width 20 height 13
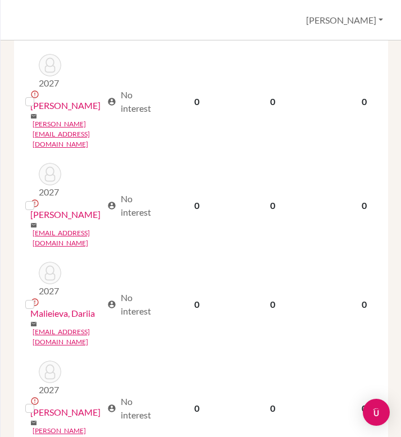
scroll to position [1640, 0]
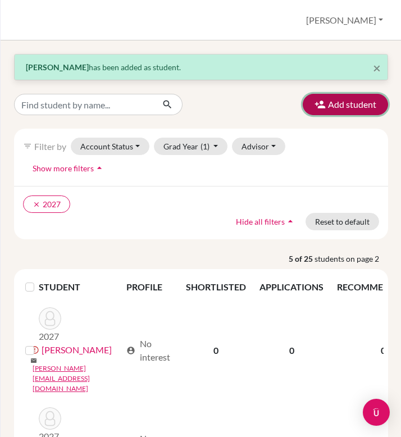
click at [359, 102] on button "Add student" at bounding box center [345, 104] width 85 height 21
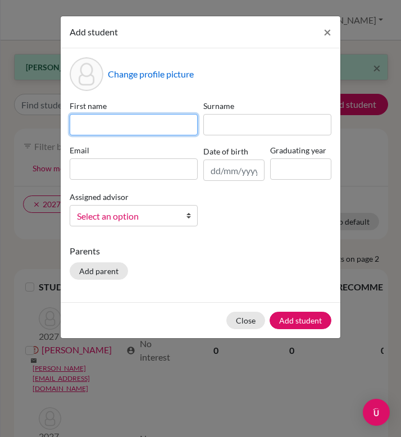
click at [119, 119] on input at bounding box center [134, 124] width 128 height 21
type input "Yotty"
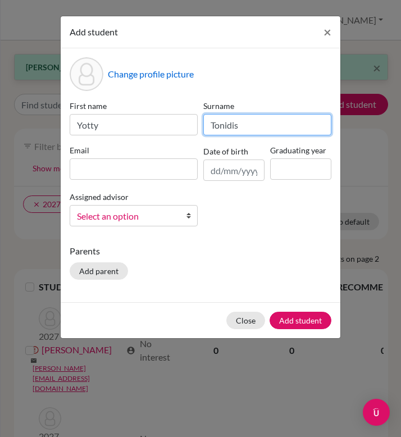
type input "Tonidis"
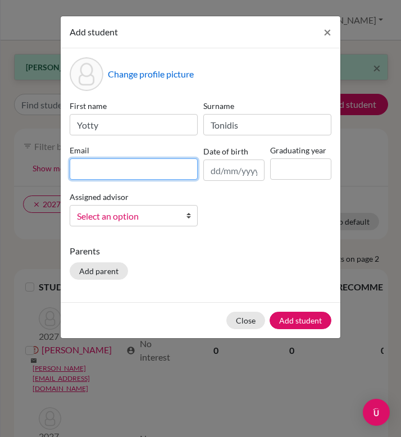
click at [106, 171] on input at bounding box center [134, 168] width 128 height 21
paste input "@[DOMAIN_NAME]"
type input "[EMAIL_ADDRESS][DOMAIN_NAME]"
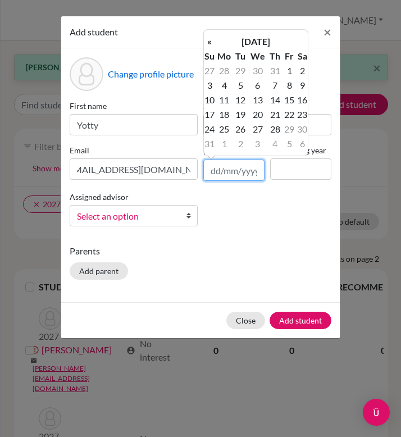
click at [236, 169] on input "text" at bounding box center [233, 170] width 61 height 21
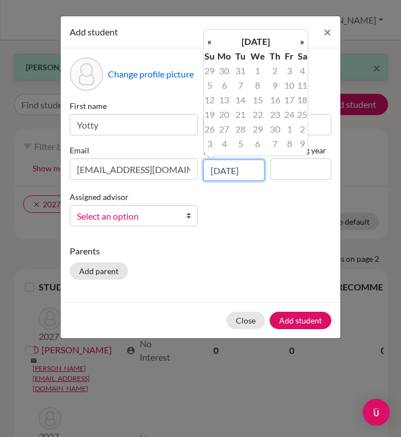
scroll to position [0, 2]
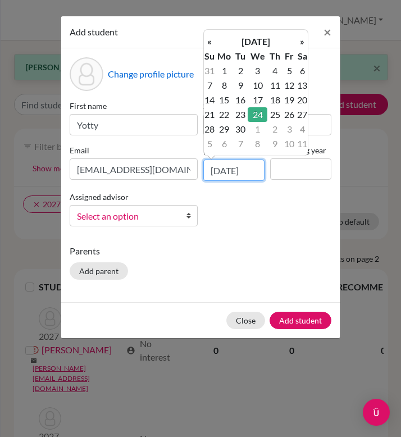
type input "[DATE]"
click at [286, 175] on input at bounding box center [300, 168] width 61 height 21
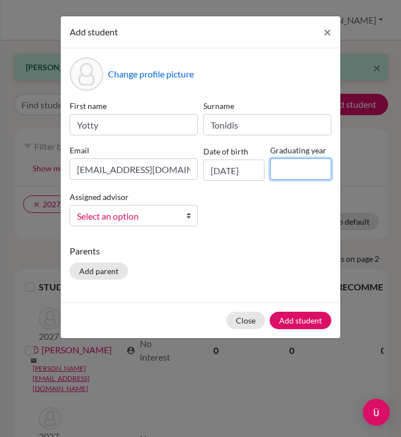
type input "2027"
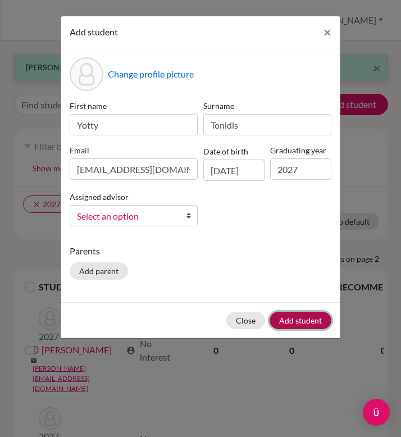
click at [290, 326] on button "Add student" at bounding box center [301, 320] width 62 height 17
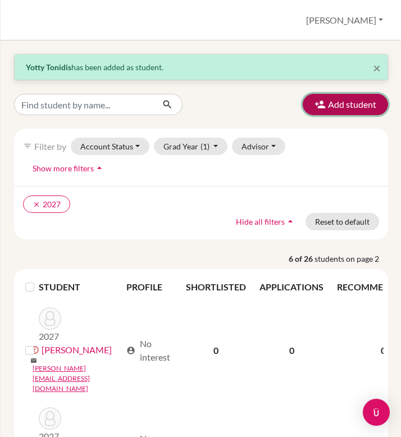
click at [344, 108] on button "Add student" at bounding box center [345, 104] width 85 height 21
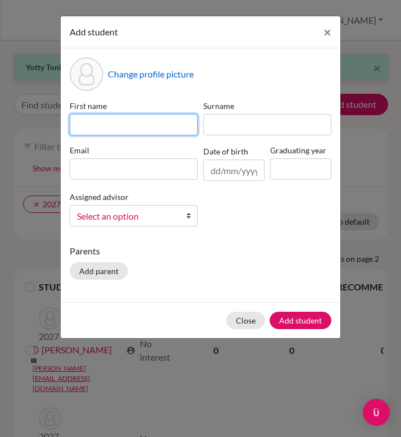
click at [166, 131] on input at bounding box center [134, 124] width 128 height 21
type input "[PERSON_NAME]"
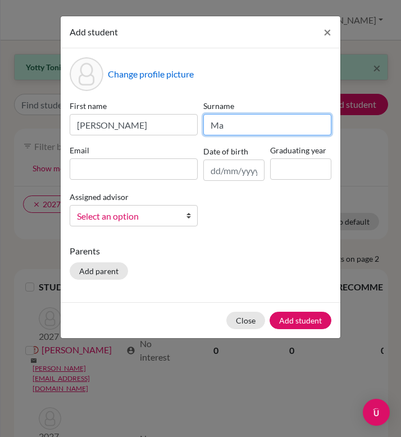
type input "M"
type input "B"
type input "Vaskorova"
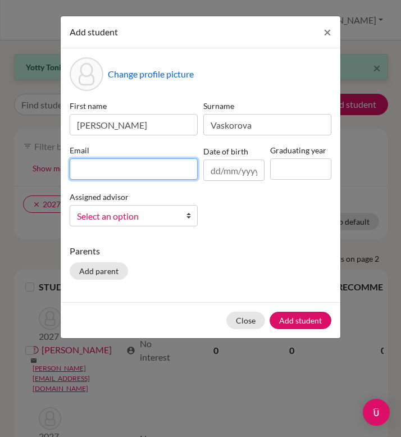
click at [166, 168] on input at bounding box center [134, 168] width 128 height 21
paste input "@[DOMAIN_NAME]"
type input "[EMAIL_ADDRESS][DOMAIN_NAME]"
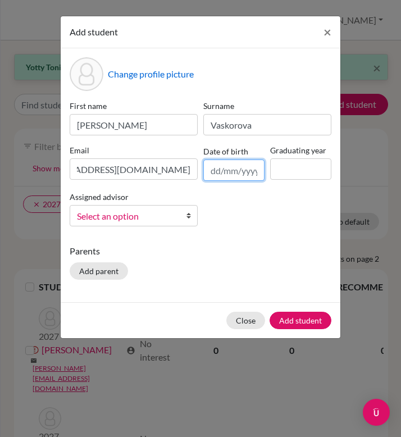
click at [242, 172] on input "text" at bounding box center [233, 170] width 61 height 21
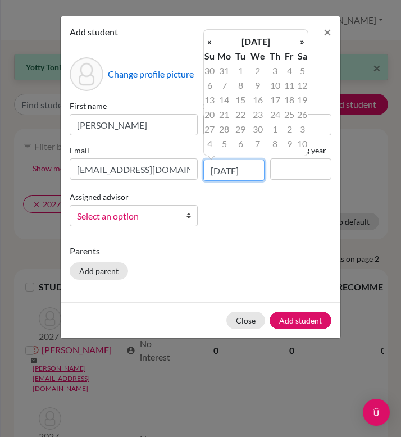
scroll to position [0, 2]
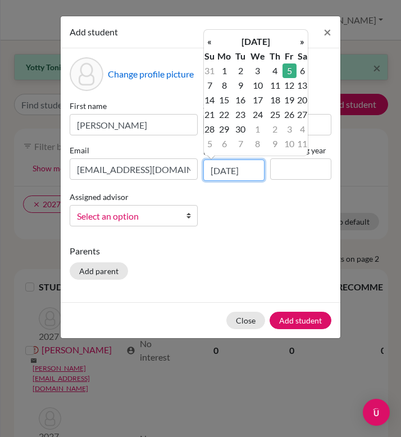
type input "[DATE]"
click at [298, 168] on input at bounding box center [300, 168] width 61 height 21
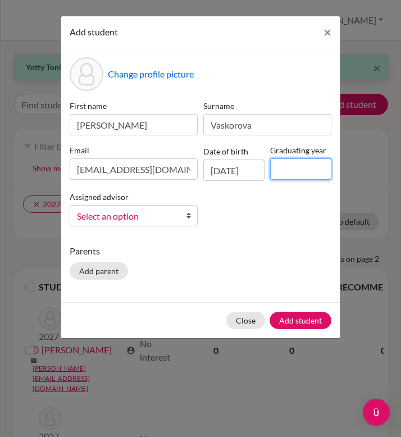
scroll to position [0, 0]
type input "2027"
click at [307, 329] on div "Close Add student" at bounding box center [201, 320] width 280 height 36
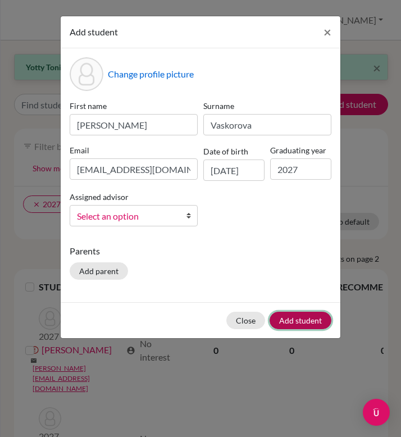
click at [306, 321] on button "Add student" at bounding box center [301, 320] width 62 height 17
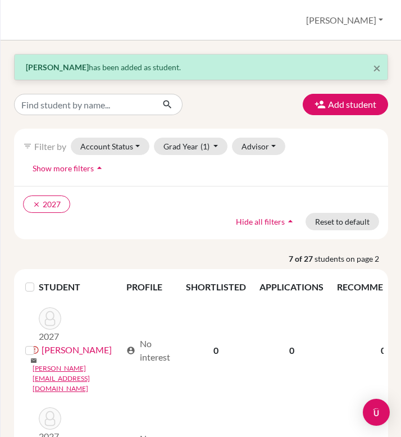
scroll to position [15, 0]
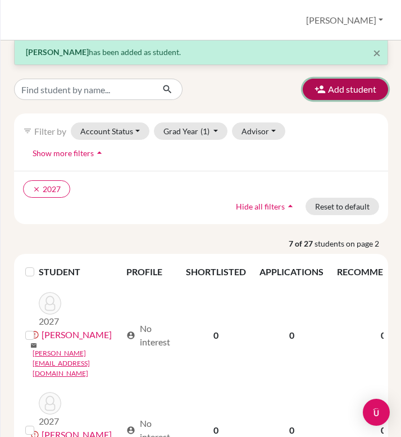
click at [350, 92] on button "Add student" at bounding box center [345, 89] width 85 height 21
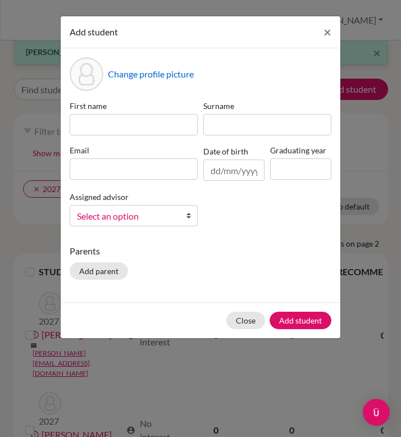
click at [132, 137] on div "First name Surname Email Date of birth Graduating year Assigned advisor [PERSON…" at bounding box center [200, 167] width 267 height 135
click at [137, 126] on input at bounding box center [134, 124] width 128 height 21
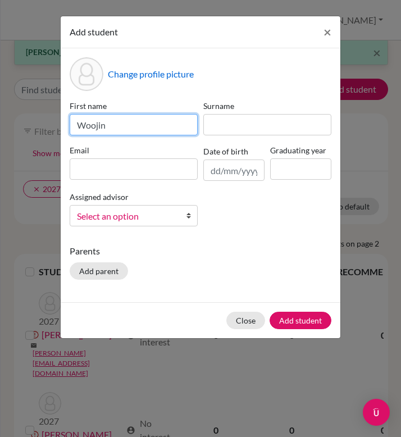
type input "Woojin"
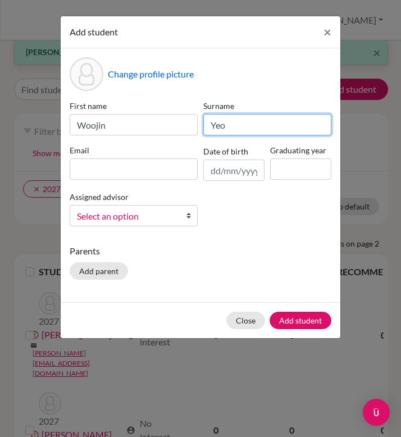
type input "Yeo"
click at [117, 180] on div "Email" at bounding box center [134, 162] width 134 height 37
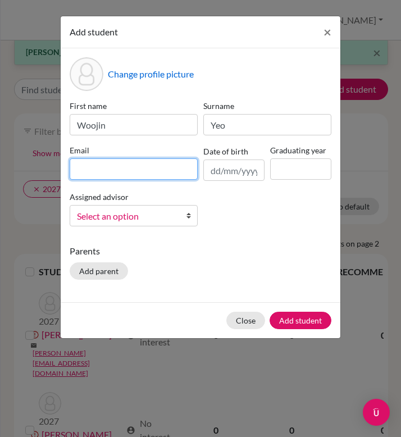
click at [114, 169] on input at bounding box center [134, 168] width 128 height 21
paste input "@[DOMAIN_NAME]"
type input "[PERSON_NAME][EMAIL_ADDRESS][DOMAIN_NAME]"
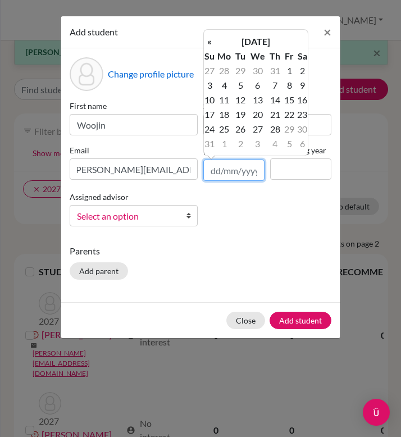
click at [239, 176] on input "text" at bounding box center [233, 170] width 61 height 21
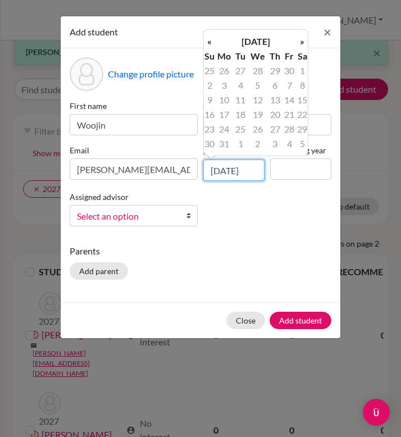
scroll to position [0, 2]
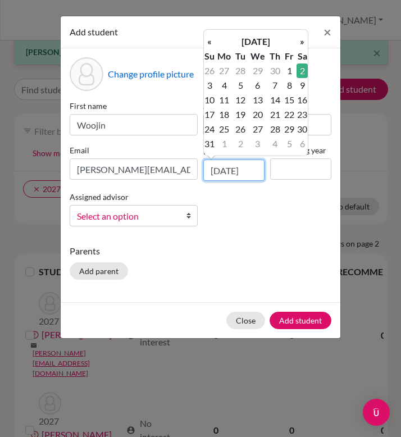
type input "[DATE]"
click at [319, 176] on input at bounding box center [300, 168] width 61 height 21
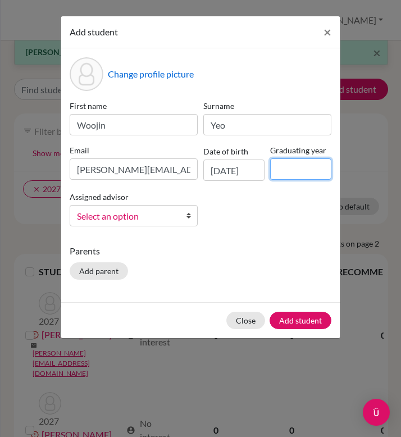
type input "2027"
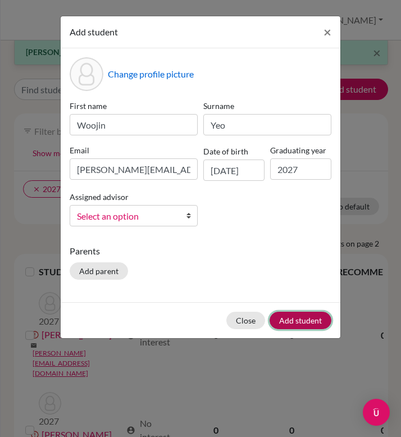
click at [296, 320] on button "Add student" at bounding box center [301, 320] width 62 height 17
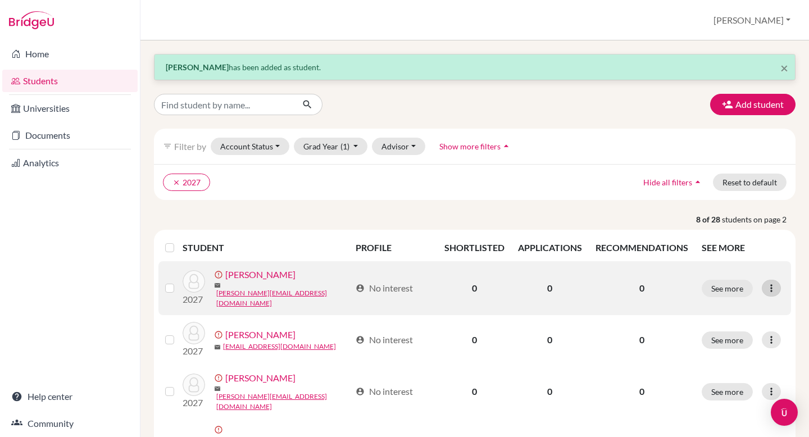
click at [401, 288] on icon at bounding box center [771, 288] width 11 height 11
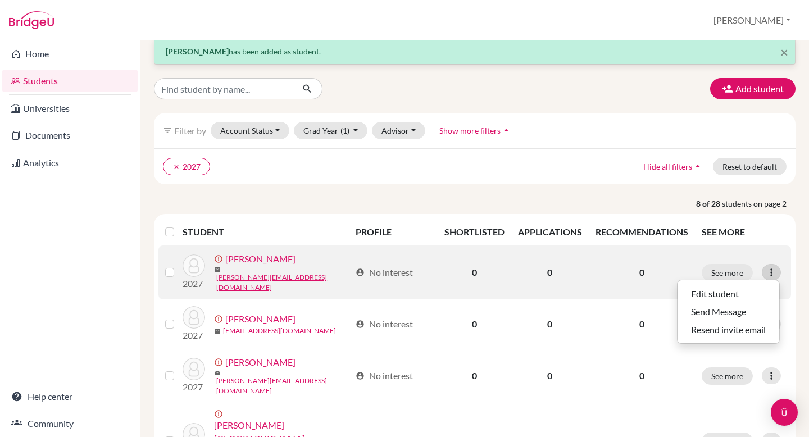
scroll to position [33, 0]
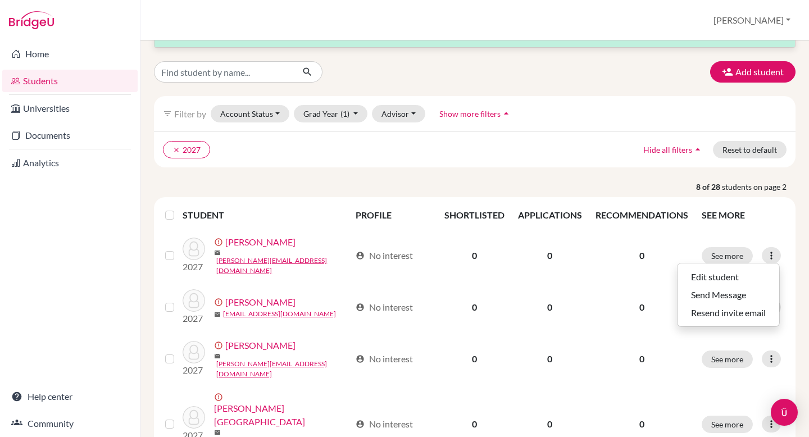
drag, startPoint x: 770, startPoint y: 288, endPoint x: 165, endPoint y: 212, distance: 610.2
click at [165, 212] on th at bounding box center [170, 215] width 24 height 27
click at [179, 208] on label at bounding box center [179, 208] width 0 height 0
click at [0, 0] on input "checkbox" at bounding box center [0, 0] width 0 height 0
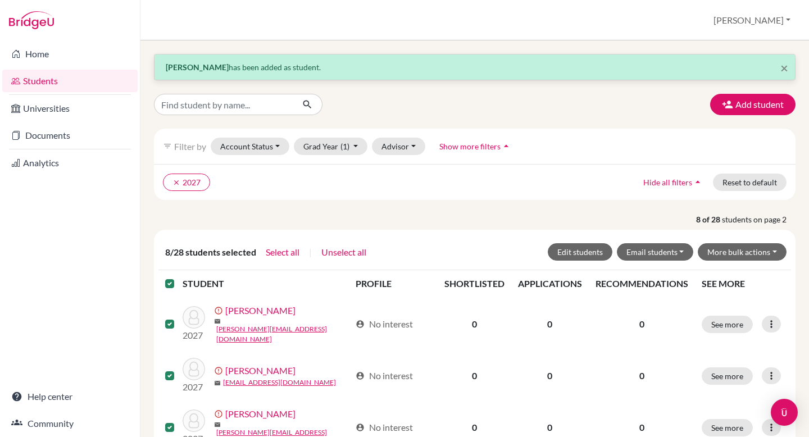
scroll to position [331, 0]
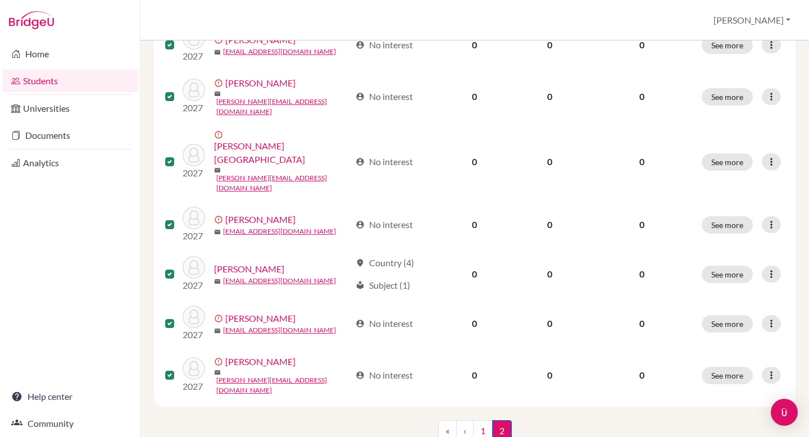
click at [179, 267] on label at bounding box center [179, 267] width 0 height 0
click at [0, 0] on input "checkbox" at bounding box center [0, 0] width 0 height 0
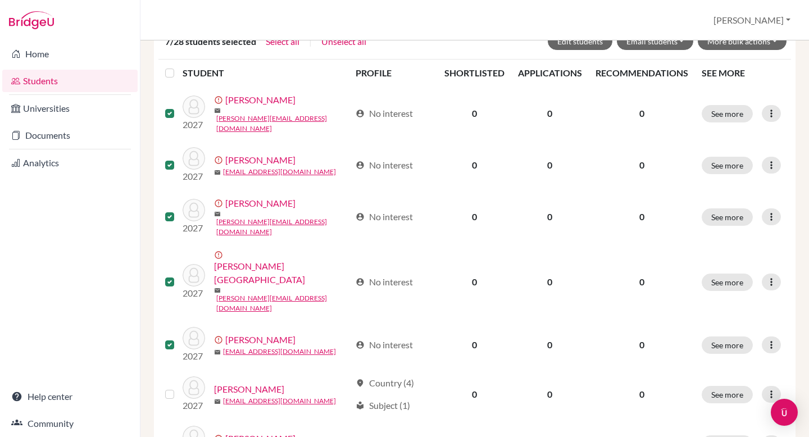
scroll to position [0, 0]
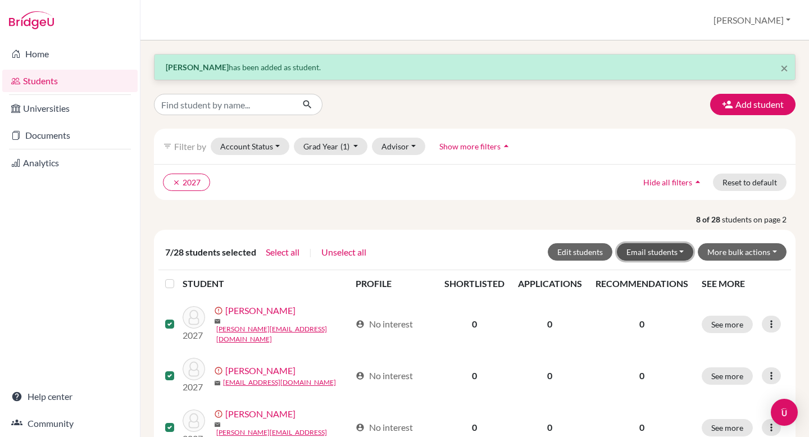
click at [401, 252] on button "Email students" at bounding box center [655, 251] width 77 height 17
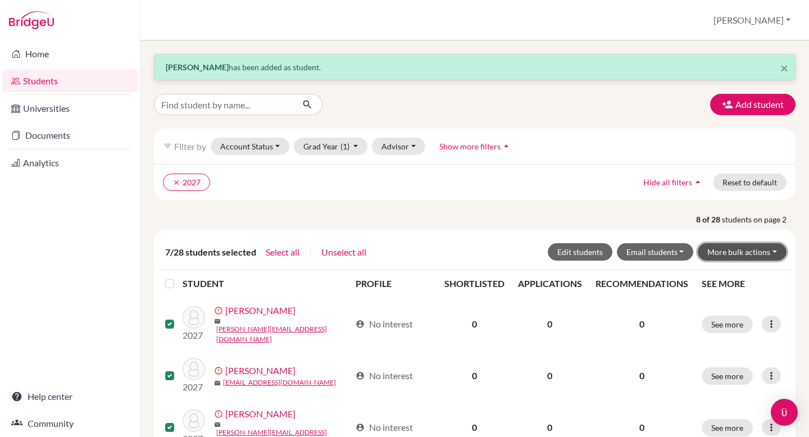
click at [401, 251] on button "More bulk actions" at bounding box center [742, 251] width 89 height 17
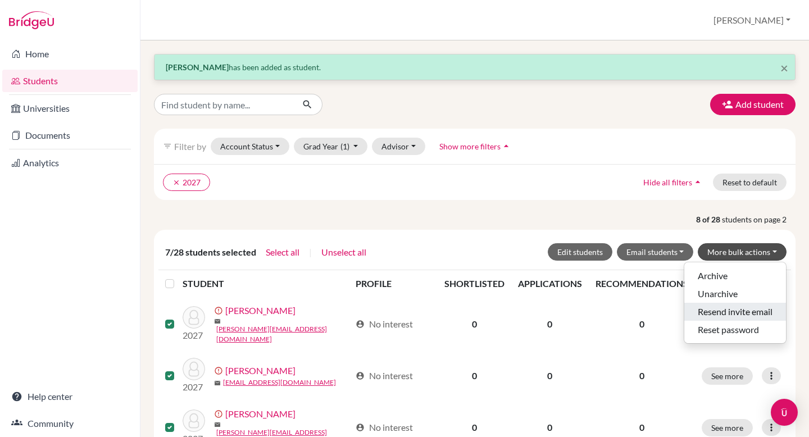
click at [401, 312] on button "Resend invite email" at bounding box center [735, 312] width 102 height 18
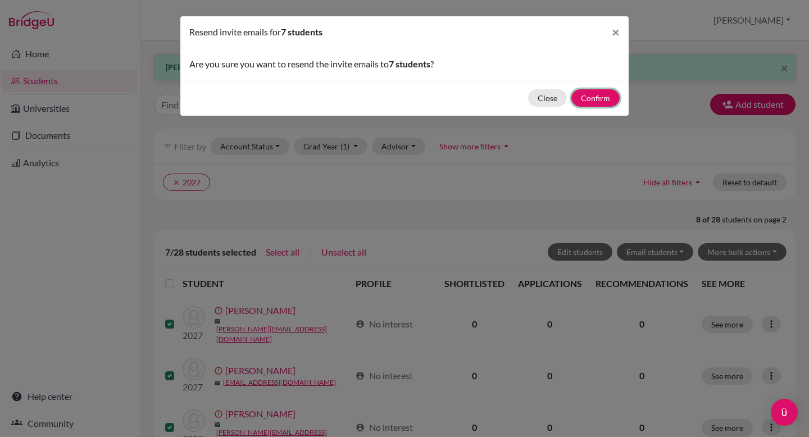
click at [401, 97] on button "Confirm" at bounding box center [595, 97] width 48 height 17
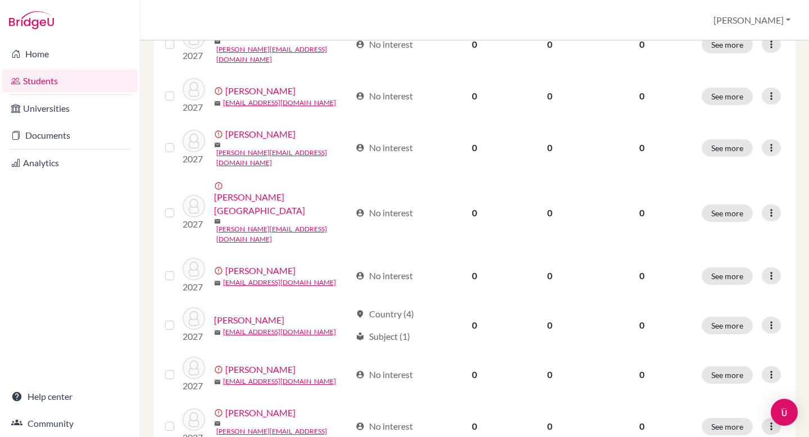
scroll to position [295, 0]
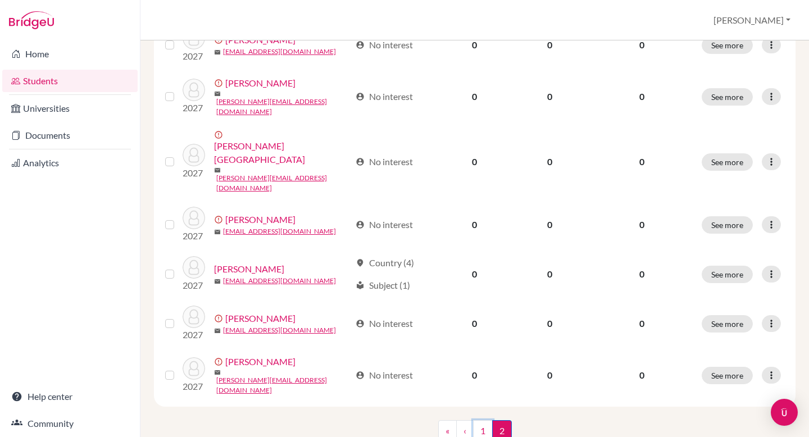
click at [401, 420] on link "1" at bounding box center [483, 430] width 20 height 21
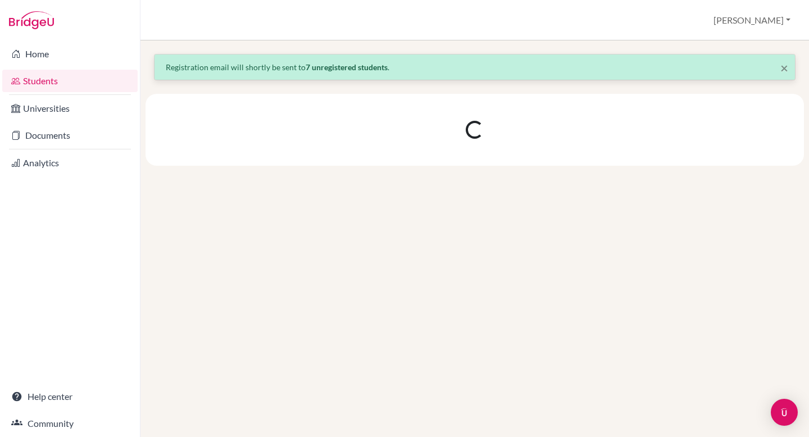
scroll to position [0, 0]
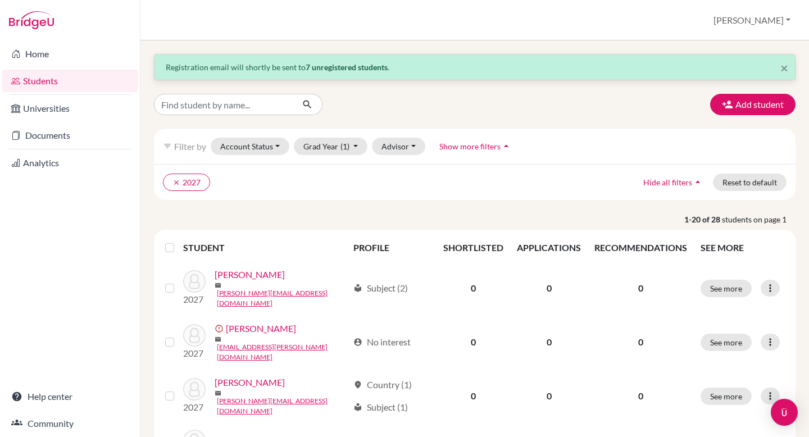
drag, startPoint x: 165, startPoint y: 212, endPoint x: 171, endPoint y: 247, distance: 34.8
click at [179, 241] on label at bounding box center [179, 241] width 0 height 0
click at [0, 0] on input "checkbox" at bounding box center [0, 0] width 0 height 0
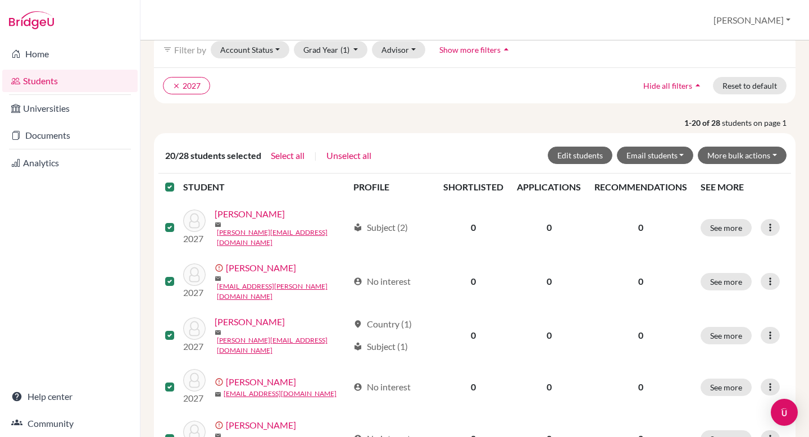
scroll to position [98, 0]
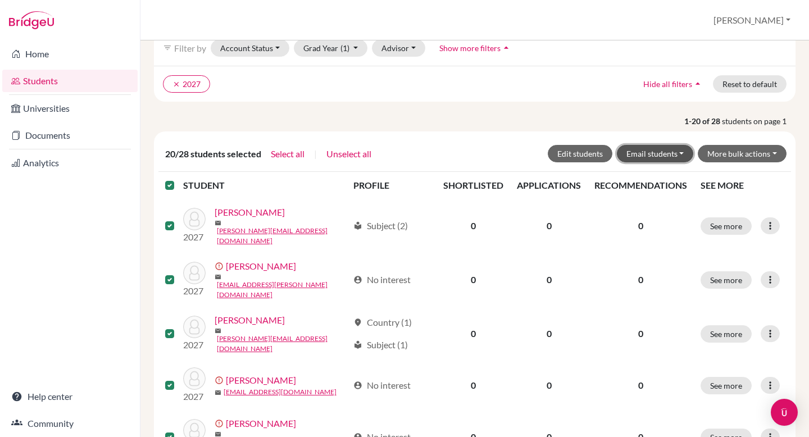
click at [401, 153] on button "Email students" at bounding box center [655, 153] width 77 height 17
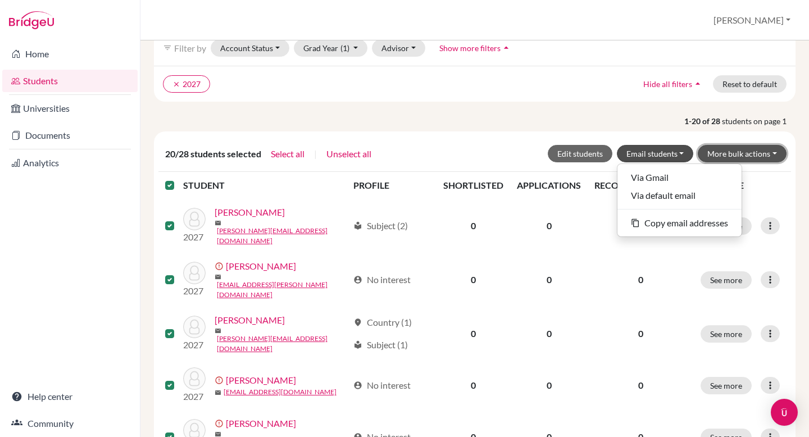
click at [401, 154] on button "More bulk actions" at bounding box center [742, 153] width 89 height 17
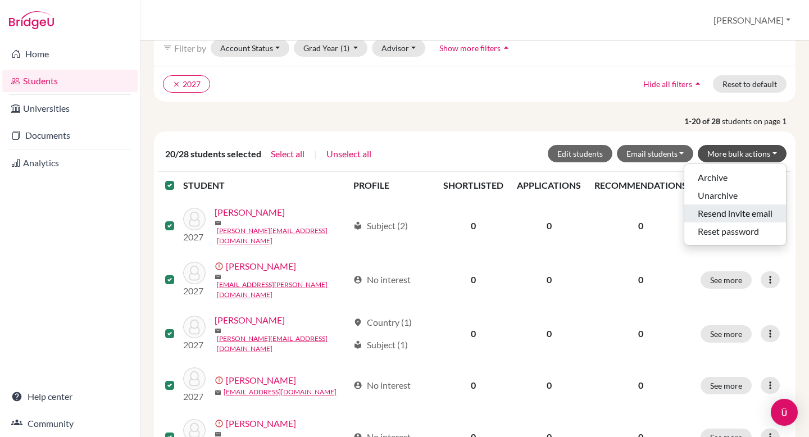
click at [401, 211] on button "Resend invite email" at bounding box center [735, 213] width 102 height 18
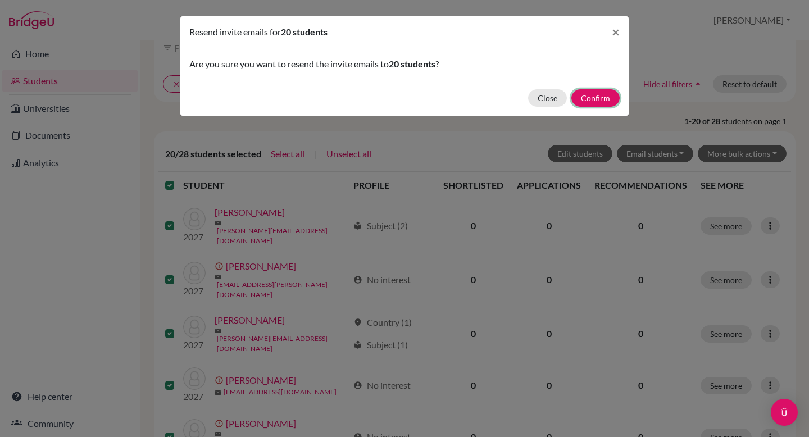
click at [401, 99] on button "Confirm" at bounding box center [595, 97] width 48 height 17
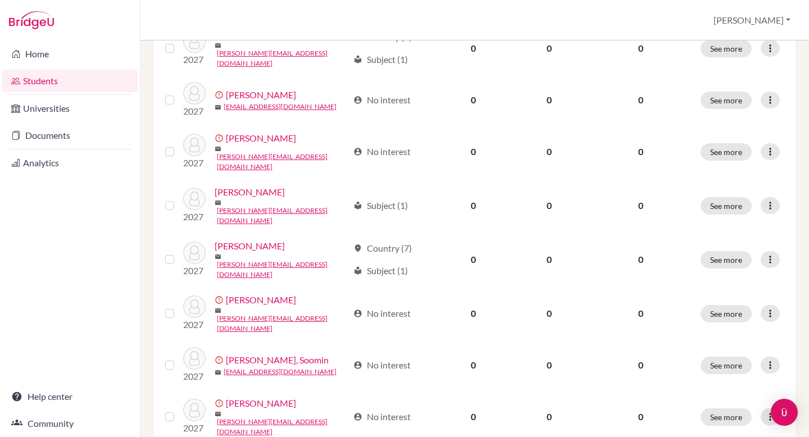
scroll to position [0, 0]
